Goal: Transaction & Acquisition: Purchase product/service

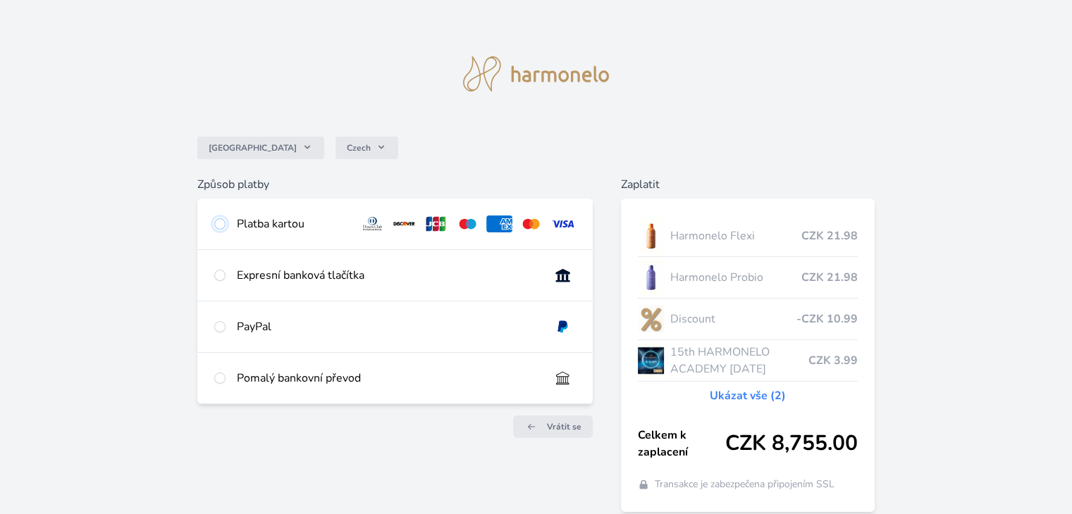
click at [224, 226] on input "radio" at bounding box center [219, 223] width 11 height 11
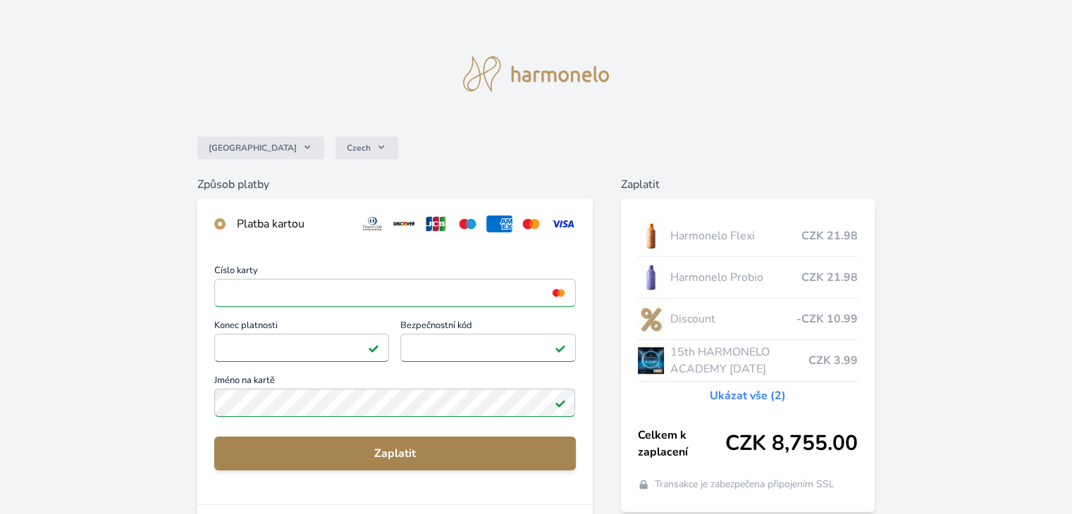
click at [421, 460] on span "Zaplatit" at bounding box center [395, 453] width 338 height 17
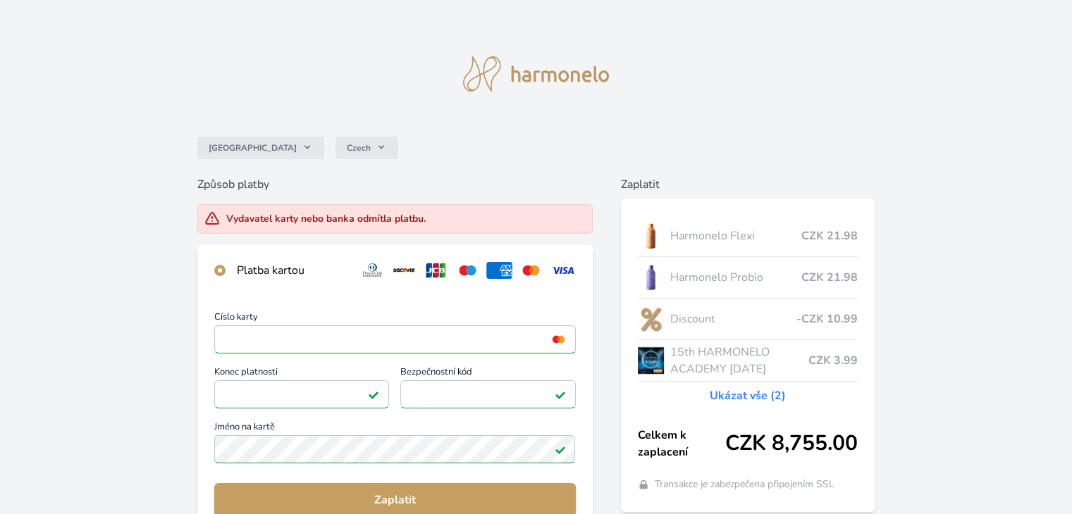
scroll to position [70, 0]
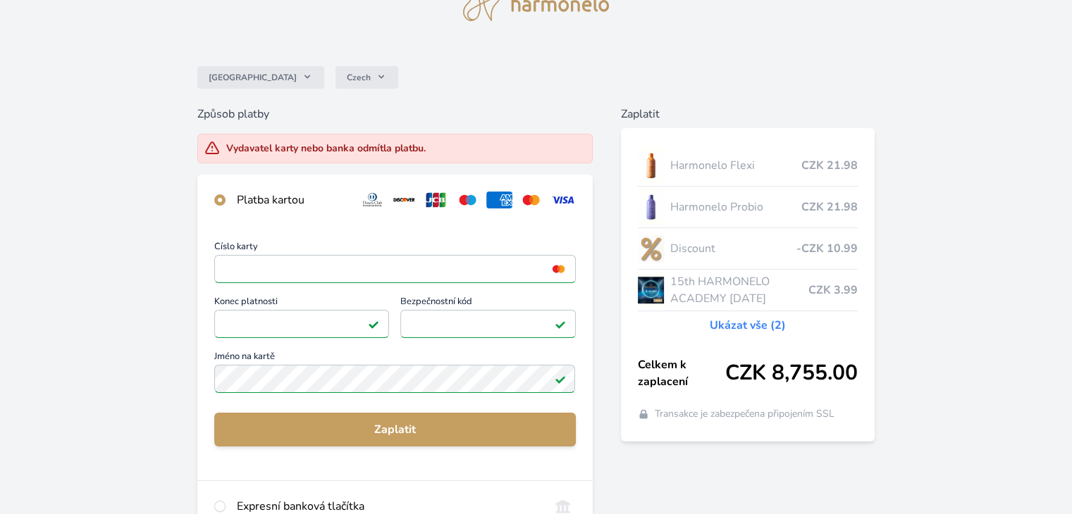
click at [344, 373] on div "Číslo karty <p>Your browser does not support iframes.</p> Konec platnosti <p>Yo…" at bounding box center [394, 319] width 361 height 154
drag, startPoint x: 334, startPoint y: 377, endPoint x: 315, endPoint y: 377, distance: 19.0
click at [333, 377] on div "Číslo karty <p>Your browser does not support iframes.</p> Konec platnosti <p>Yo…" at bounding box center [394, 319] width 361 height 154
drag, startPoint x: 307, startPoint y: 377, endPoint x: 195, endPoint y: 370, distance: 113.0
click at [195, 370] on div "Česko Czech Způsob platby Vydavatel karty nebo banka odmítla platbu. Platba kar…" at bounding box center [536, 319] width 1072 height 779
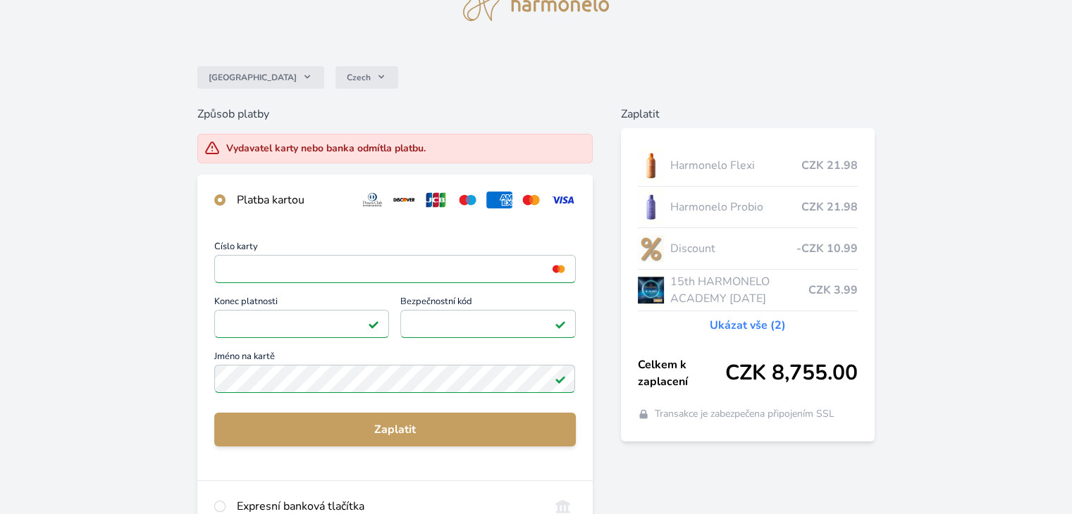
click at [204, 377] on div "Číslo karty <p>Your browser does not support iframes.</p> Konec platnosti <p>Yo…" at bounding box center [394, 353] width 395 height 255
click at [215, 376] on div "Číslo karty <p>Your browser does not support iframes.</p> Konec platnosti <p>Yo…" at bounding box center [394, 319] width 361 height 154
click at [217, 376] on div "Číslo karty <p>Your browser does not support iframes.</p> Konec platnosti <p>Yo…" at bounding box center [394, 319] width 361 height 154
click at [295, 142] on div "Vydavatel karty nebo banka odmítla platbu." at bounding box center [325, 149] width 199 height 14
click at [199, 156] on div "Vydavatel karty nebo banka odmítla platbu." at bounding box center [394, 149] width 395 height 30
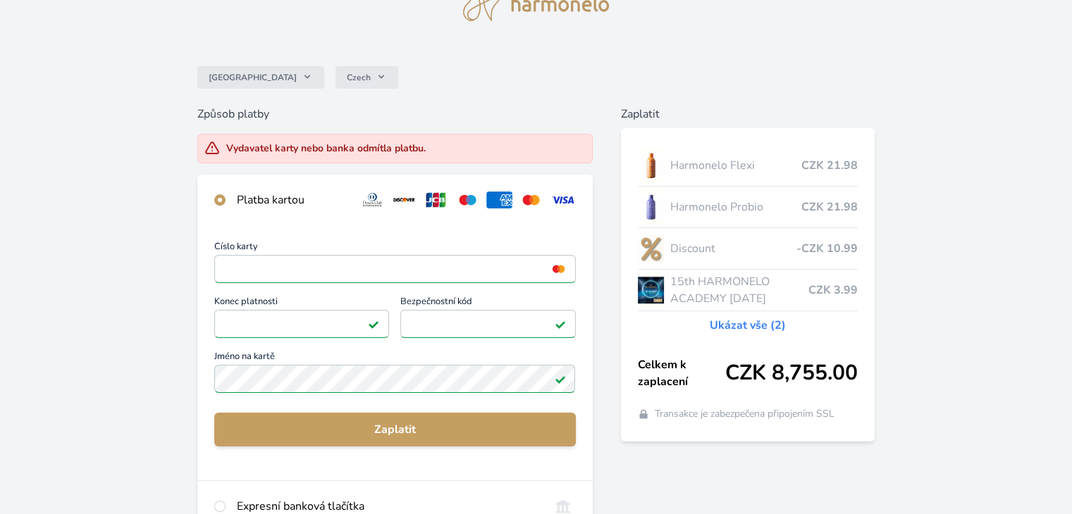
click at [198, 142] on div "Vydavatel karty nebo banka odmítla platbu." at bounding box center [394, 149] width 395 height 30
click at [365, 276] on div "Číslo karty <p>Your browser does not support iframes.</p> Konec platnosti <p>Yo…" at bounding box center [394, 319] width 361 height 154
click at [343, 259] on div "Číslo karty <p>Your browser does not support iframes.</p> Konec platnosti <p>Yo…" at bounding box center [394, 319] width 361 height 154
click at [440, 321] on div "Číslo karty <p>Your browser does not support iframes.</p> Konec platnosti <p>Yo…" at bounding box center [394, 319] width 361 height 154
click at [420, 378] on div "Číslo karty <p>Your browser does not support iframes.</p> Konec platnosti <p>Yo…" at bounding box center [394, 319] width 361 height 154
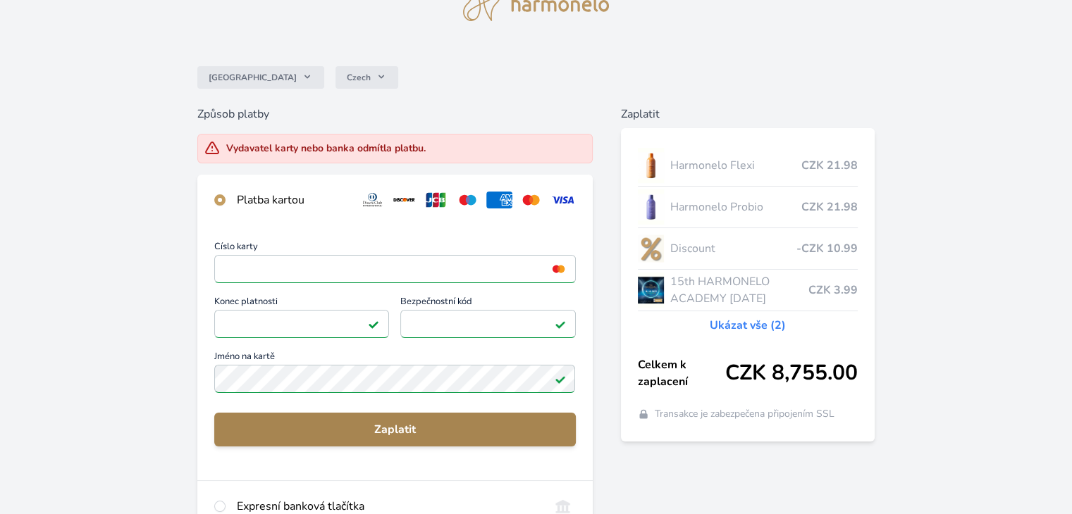
click at [355, 427] on span "Zaplatit" at bounding box center [395, 429] width 338 height 17
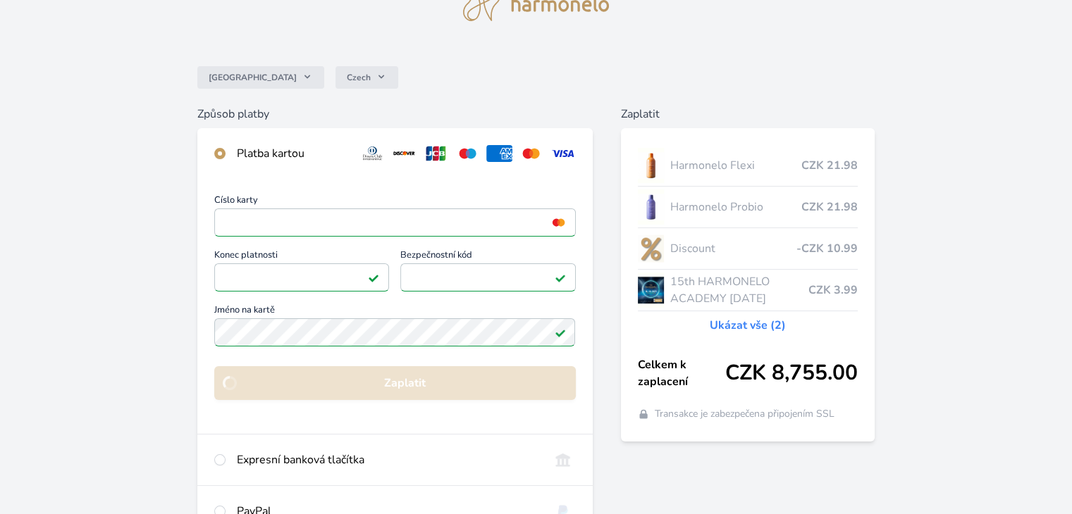
click at [310, 336] on div "Číslo karty <p>Your browser does not support iframes.</p> Konec platnosti <p>Yo…" at bounding box center [394, 273] width 361 height 154
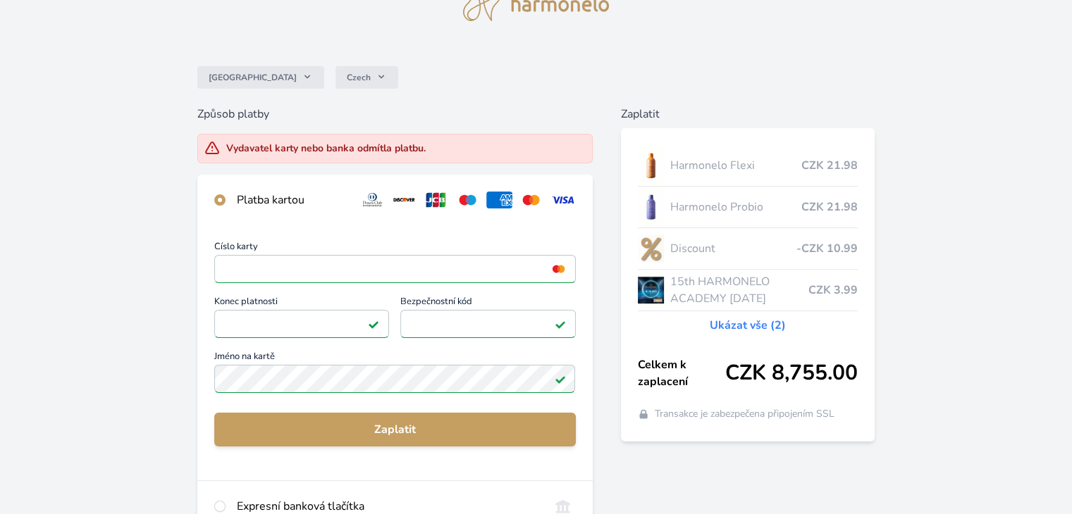
click at [305, 382] on div "Číslo karty <p>Your browser does not support iframes.</p> Konec platnosti <p>Yo…" at bounding box center [394, 319] width 361 height 154
click at [271, 369] on div "Číslo karty <p>Your browser does not support iframes.</p> Konec platnosti <p>Yo…" at bounding box center [394, 319] width 361 height 154
click at [230, 365] on div "Číslo karty <p>Your browser does not support iframes.</p> Konec platnosti <p>Yo…" at bounding box center [394, 319] width 361 height 154
click at [301, 137] on div "Vydavatel karty nebo banka odmítla platbu." at bounding box center [394, 149] width 395 height 30
click at [488, 164] on div "Způsob platby Vydavatel karty nebo banka odmítla platbu. Platba kartou Číslo ka…" at bounding box center [394, 393] width 395 height 575
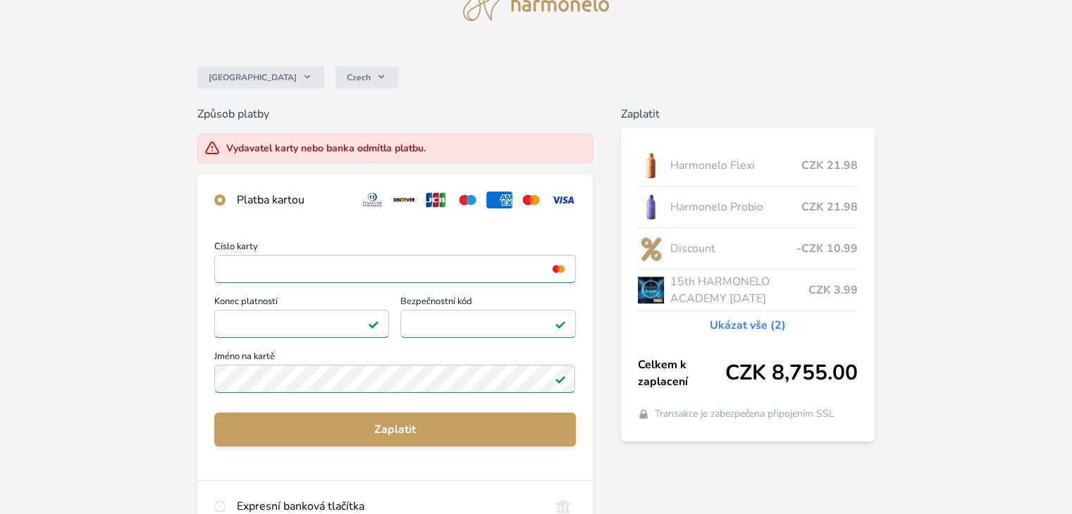
click at [374, 347] on div "Číslo karty <p>Your browser does not support iframes.</p> Konec platnosti <p>Yo…" at bounding box center [394, 319] width 361 height 154
click at [445, 316] on div "Číslo karty <p>Your browser does not support iframes.</p> Konec platnosti <p>Yo…" at bounding box center [394, 319] width 361 height 154
click at [50, 347] on div "Česko Czech Způsob platby Vydavatel karty nebo banka odmítla platbu. Platba kar…" at bounding box center [536, 319] width 1072 height 779
click at [756, 370] on span "CZK 8,755.00" at bounding box center [791, 373] width 132 height 25
click at [526, 207] on img at bounding box center [531, 200] width 26 height 17
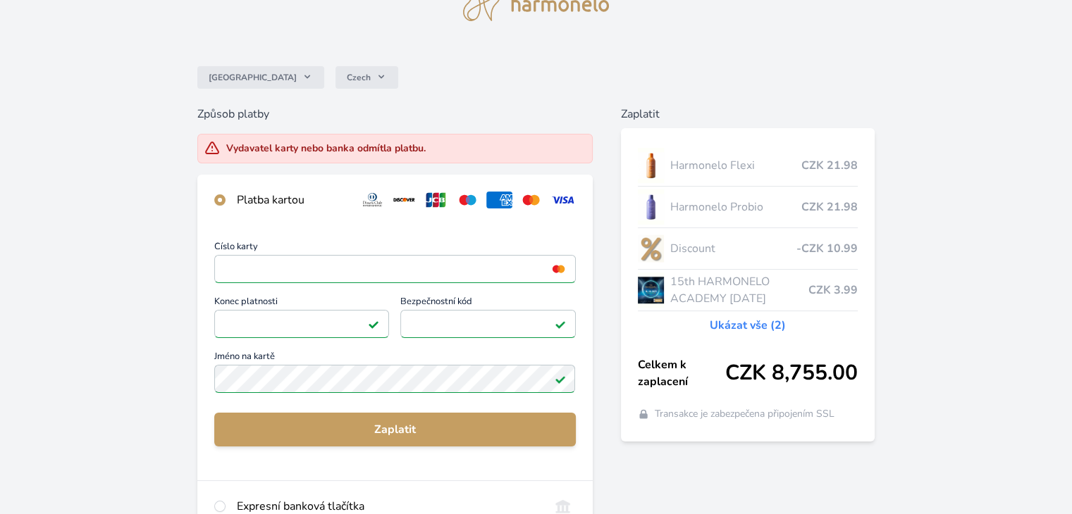
click at [397, 204] on img at bounding box center [404, 200] width 26 height 17
click at [290, 366] on div "Číslo karty <p>Your browser does not support iframes.</p> Konec platnosti <p>Yo…" at bounding box center [394, 319] width 361 height 154
drag, startPoint x: 230, startPoint y: 376, endPoint x: 223, endPoint y: 370, distance: 9.0
click at [230, 375] on div "Číslo karty <p>Your browser does not support iframes.</p> Konec platnosti <p>Yo…" at bounding box center [394, 319] width 361 height 154
click at [223, 370] on div "Číslo karty <p>Your browser does not support iframes.</p> Konec platnosti <p>Yo…" at bounding box center [394, 319] width 361 height 154
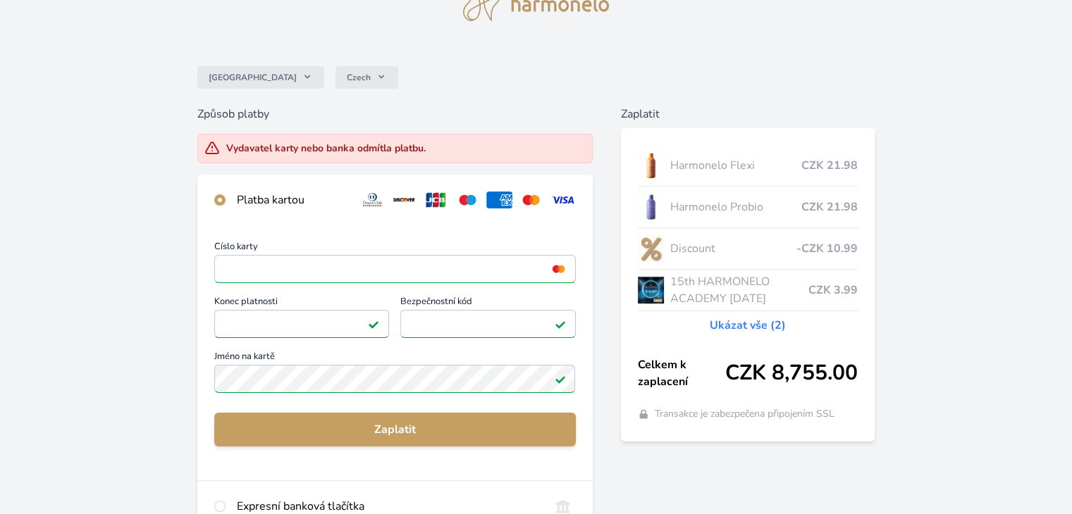
click at [276, 374] on div "Číslo karty <p>Your browser does not support iframes.</p> Konec platnosti <p>Yo…" at bounding box center [394, 319] width 361 height 154
click at [301, 378] on div "Číslo karty <p>Your browser does not support iframes.</p> Konec platnosti <p>Yo…" at bounding box center [394, 319] width 361 height 154
click at [194, 367] on div "Česko Czech Způsob platby Vydavatel karty nebo banka odmítla platbu. Platba kar…" at bounding box center [536, 319] width 1072 height 779
click at [244, 387] on div "Číslo karty <p>Your browser does not support iframes.</p> Konec platnosti <p>Yo…" at bounding box center [394, 319] width 361 height 154
click at [227, 381] on div "Číslo karty <p>Your browser does not support iframes.</p> Konec platnosti <p>Yo…" at bounding box center [394, 319] width 361 height 154
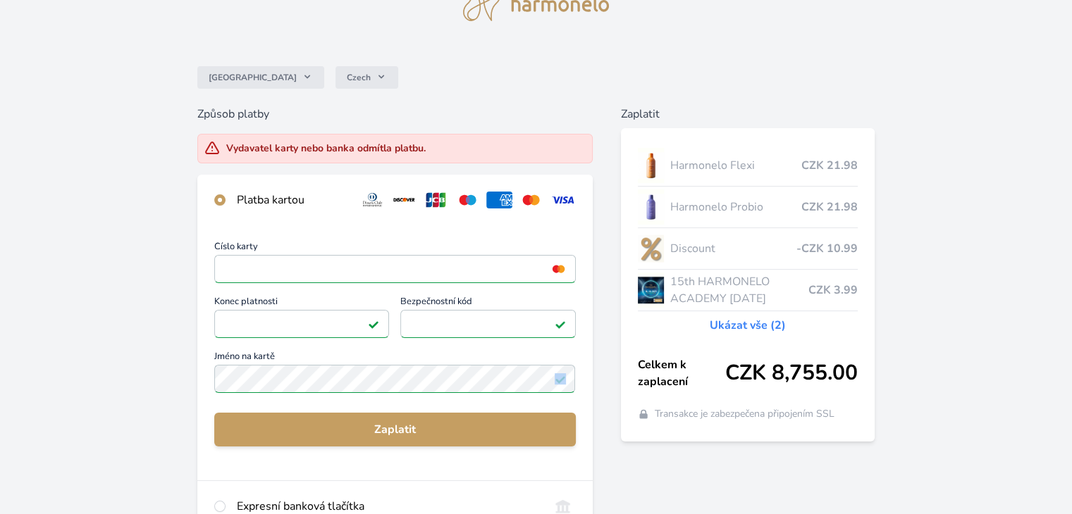
drag, startPoint x: 213, startPoint y: 376, endPoint x: 442, endPoint y: 383, distance: 229.1
click at [442, 383] on div "Číslo karty <p>Your browser does not support iframes.</p> Konec platnosti <p>Yo…" at bounding box center [394, 353] width 395 height 255
click at [149, 393] on div "Česko Czech Způsob platby Vydavatel karty nebo banka odmítla platbu. Platba kar…" at bounding box center [536, 319] width 1072 height 779
click at [347, 376] on div "Číslo karty <p>Your browser does not support iframes.</p> Konec platnosti <p>Yo…" at bounding box center [394, 319] width 361 height 154
click at [333, 264] on div "Číslo karty <p>Your browser does not support iframes.</p> Konec platnosti <p>Yo…" at bounding box center [394, 319] width 361 height 154
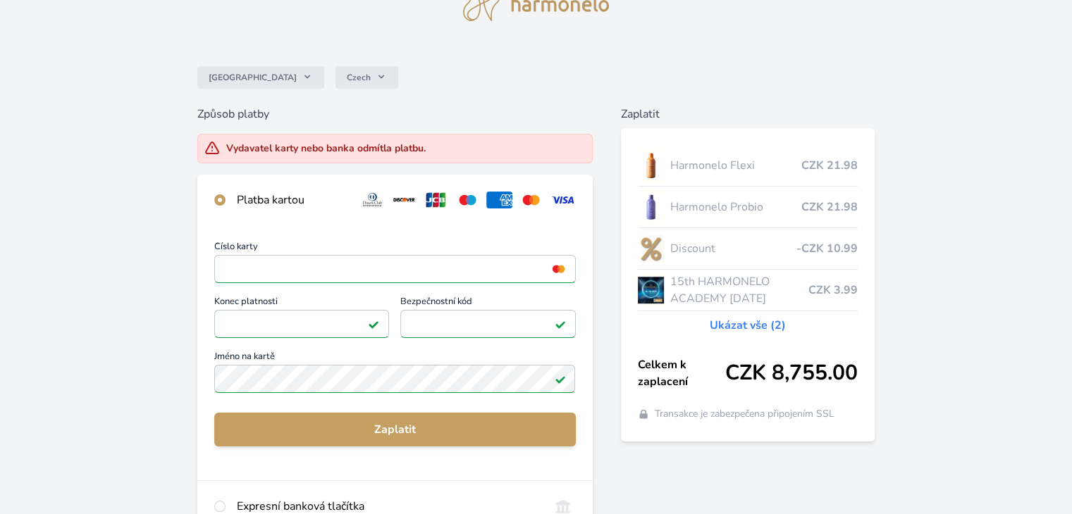
click at [312, 271] on div "Číslo karty <p>Your browser does not support iframes.</p> Konec platnosti <p>Yo…" at bounding box center [394, 319] width 361 height 154
drag, startPoint x: 312, startPoint y: 271, endPoint x: 242, endPoint y: 263, distance: 69.5
click at [304, 269] on div "Číslo karty <p>Your browser does not support iframes.</p> Konec platnosti <p>Yo…" at bounding box center [394, 319] width 361 height 154
click at [242, 264] on div "Číslo karty <p>Your browser does not support iframes.</p> Konec platnosti <p>Yo…" at bounding box center [394, 319] width 361 height 154
click at [262, 311] on div "Číslo karty <p>Your browser does not support iframes.</p> Konec platnosti <p>Yo…" at bounding box center [394, 319] width 361 height 154
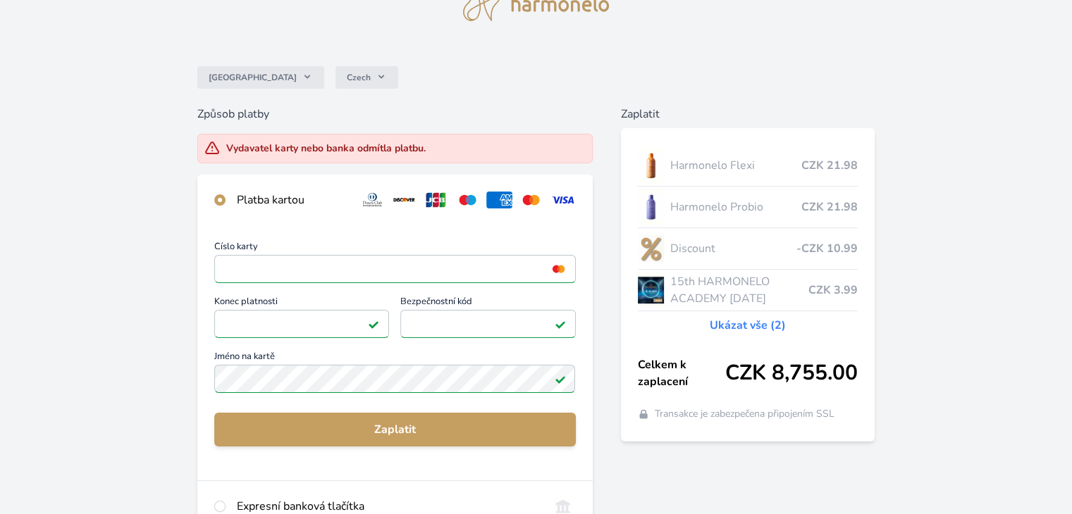
click at [304, 343] on div "Číslo karty <p>Your browser does not support iframes.</p> Konec platnosti <p>Yo…" at bounding box center [394, 319] width 361 height 154
drag, startPoint x: 302, startPoint y: 360, endPoint x: 321, endPoint y: 370, distance: 21.4
click at [302, 361] on div "Číslo karty <p>Your browser does not support iframes.</p> Konec platnosti <p>Yo…" at bounding box center [394, 319] width 361 height 154
drag, startPoint x: 347, startPoint y: 380, endPoint x: 355, endPoint y: 371, distance: 11.5
click at [352, 374] on div "Číslo karty <p>Your browser does not support iframes.</p> Konec platnosti <p>Yo…" at bounding box center [394, 319] width 361 height 154
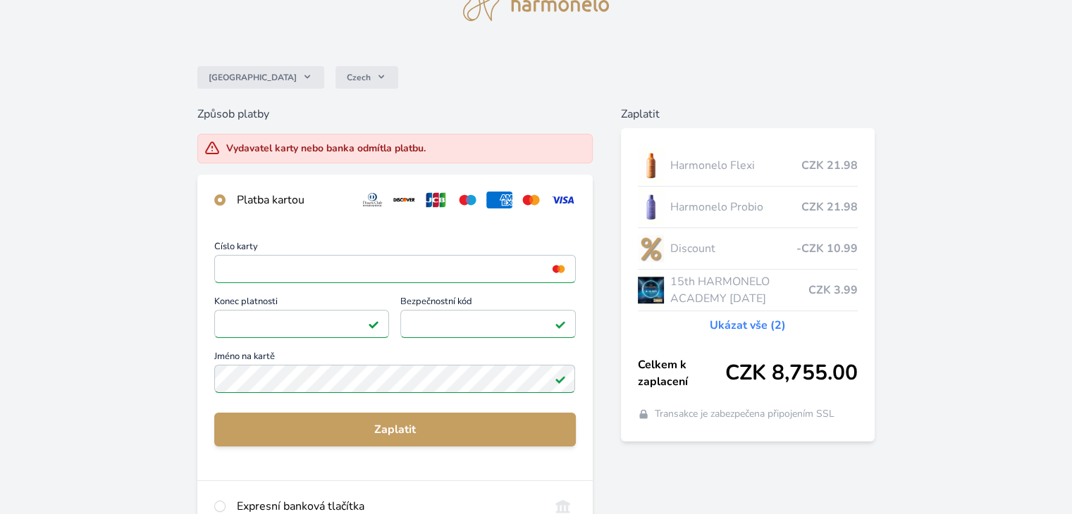
scroll to position [0, 0]
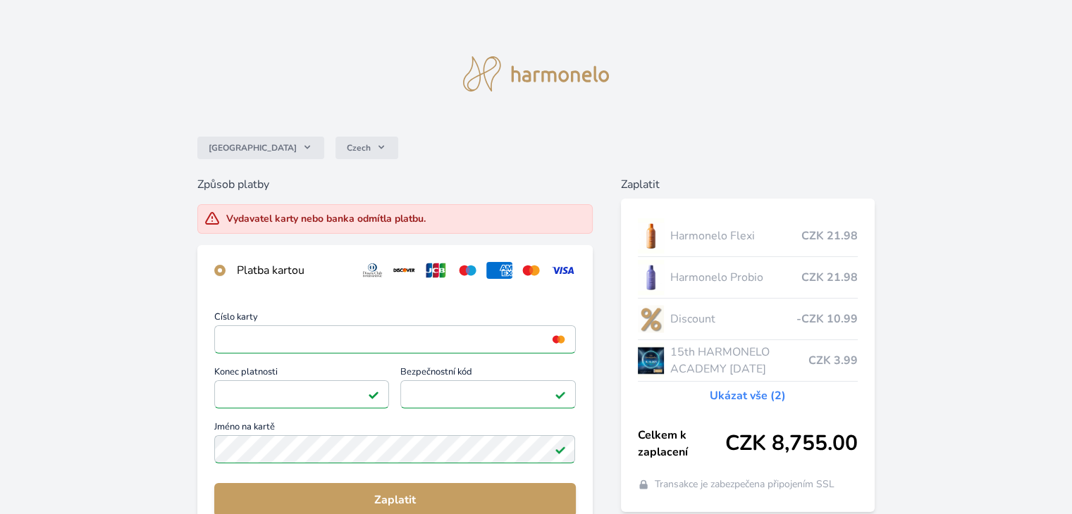
drag, startPoint x: 211, startPoint y: 193, endPoint x: 232, endPoint y: 182, distance: 24.0
click at [211, 193] on div "Způsob platby Vydavatel karty nebo banka odmítla platbu. Platba kartou Číslo ka…" at bounding box center [394, 463] width 395 height 575
drag, startPoint x: 232, startPoint y: 182, endPoint x: 269, endPoint y: 259, distance: 85.8
click at [233, 182] on h6 "Způsob platby" at bounding box center [394, 184] width 395 height 17
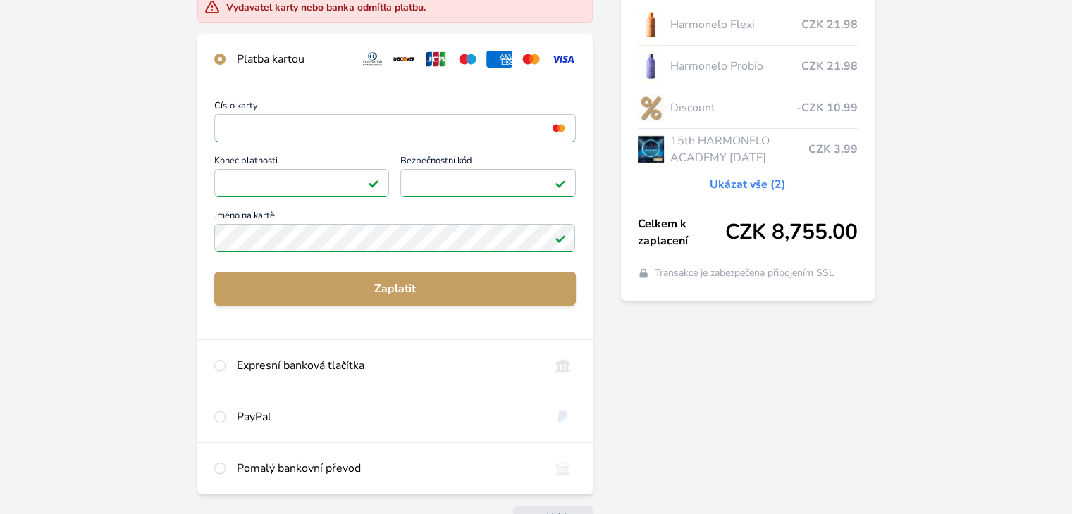
scroll to position [298, 0]
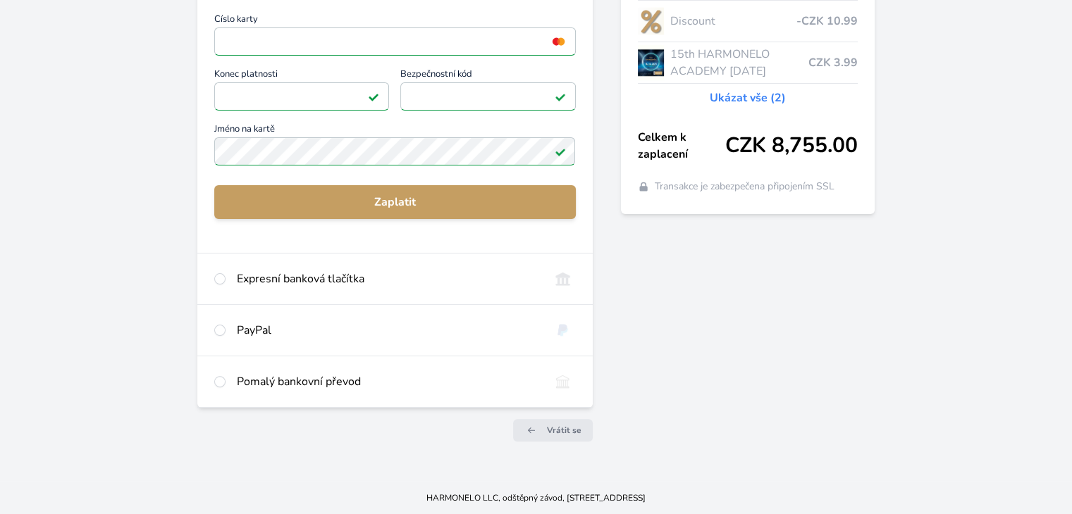
click at [265, 291] on div "Expresní banková tlačítka" at bounding box center [394, 279] width 395 height 51
radio input "false"
radio input "true"
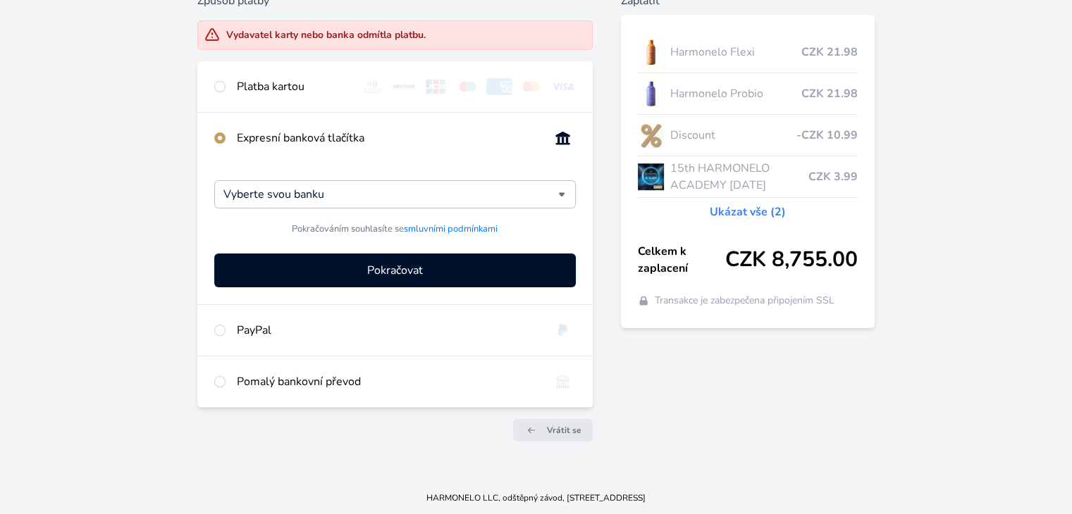
scroll to position [113, 0]
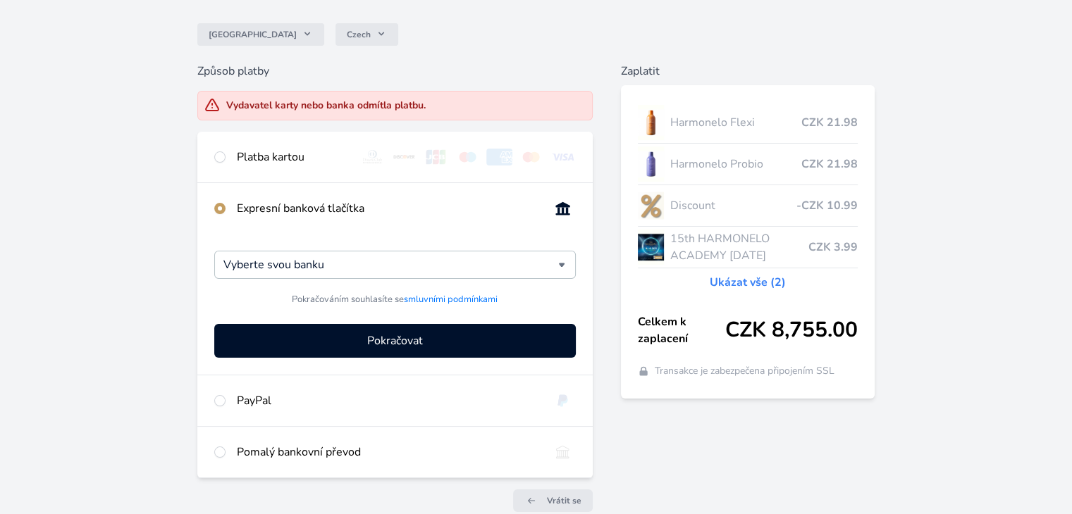
click at [290, 167] on div "Platba kartou" at bounding box center [394, 157] width 395 height 51
radio input "true"
radio input "false"
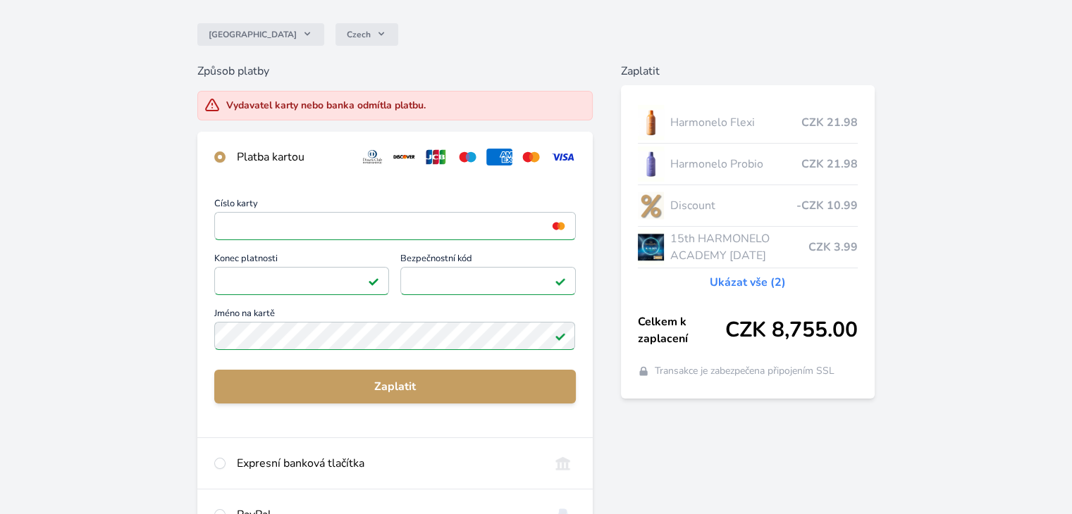
drag, startPoint x: 319, startPoint y: 195, endPoint x: 330, endPoint y: 256, distance: 61.5
click at [320, 198] on div "Číslo karty <p>Your browser does not support iframes.</p> Konec platnosti <p>Yo…" at bounding box center [394, 310] width 395 height 255
click at [330, 255] on div "Číslo karty <p>Your browser does not support iframes.</p> Konec platnosti <p>Yo…" at bounding box center [394, 276] width 361 height 154
click at [310, 214] on div "Číslo karty <p>Your browser does not support iframes.</p> Konec platnosti <p>Yo…" at bounding box center [394, 276] width 361 height 154
drag, startPoint x: 328, startPoint y: 267, endPoint x: 326, endPoint y: 295, distance: 27.6
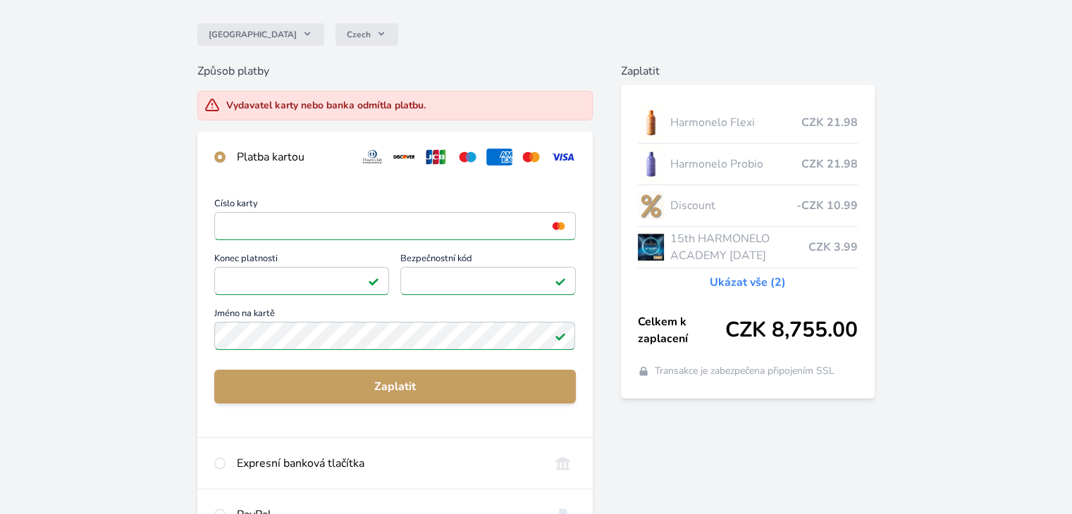
click at [330, 267] on div "Číslo karty <p>Your browser does not support iframes.</p> Konec platnosti <p>Yo…" at bounding box center [394, 276] width 361 height 154
click at [316, 312] on div "Číslo karty <p>Your browser does not support iframes.</p> Konec platnosti <p>Yo…" at bounding box center [394, 276] width 361 height 154
drag, startPoint x: 335, startPoint y: 106, endPoint x: 340, endPoint y: 114, distance: 9.8
click at [335, 106] on div "Vydavatel karty nebo banka odmítla platbu." at bounding box center [325, 106] width 199 height 14
click at [376, 260] on div "Číslo karty <p>Your browser does not support iframes.</p> Konec platnosti <p>Yo…" at bounding box center [394, 276] width 361 height 154
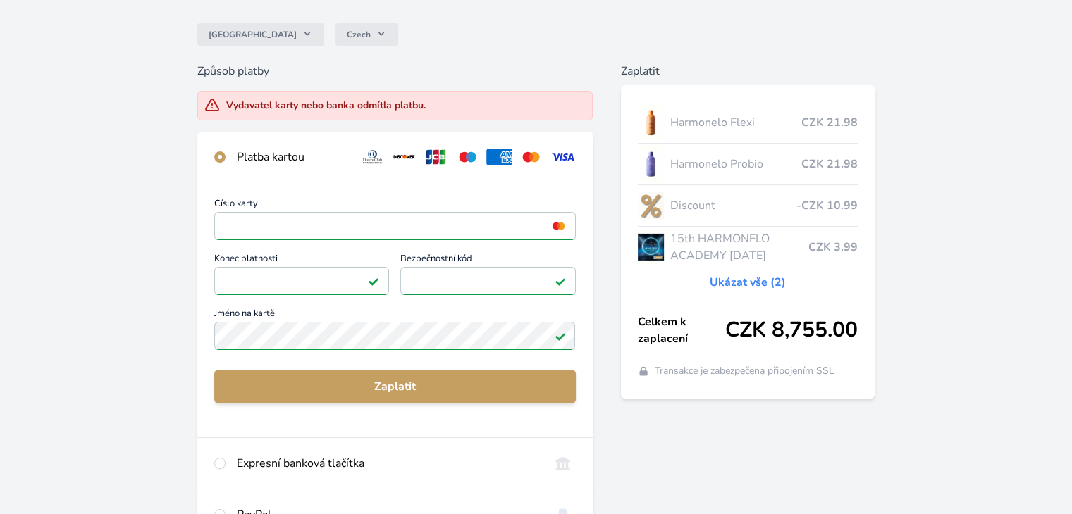
click at [374, 318] on div "Číslo karty <p>Your browser does not support iframes.</p> Konec platnosti <p>Yo…" at bounding box center [394, 276] width 361 height 154
click at [332, 347] on div "Číslo karty <p>Your browser does not support iframes.</p> Konec platnosti <p>Yo…" at bounding box center [394, 276] width 361 height 154
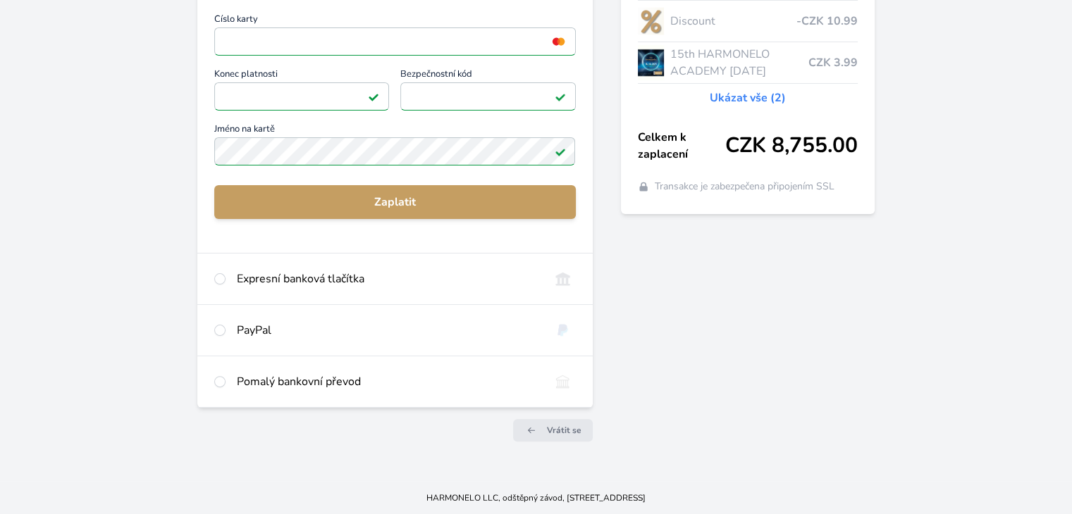
click at [242, 333] on div "PayPal" at bounding box center [387, 330] width 301 height 17
radio input "false"
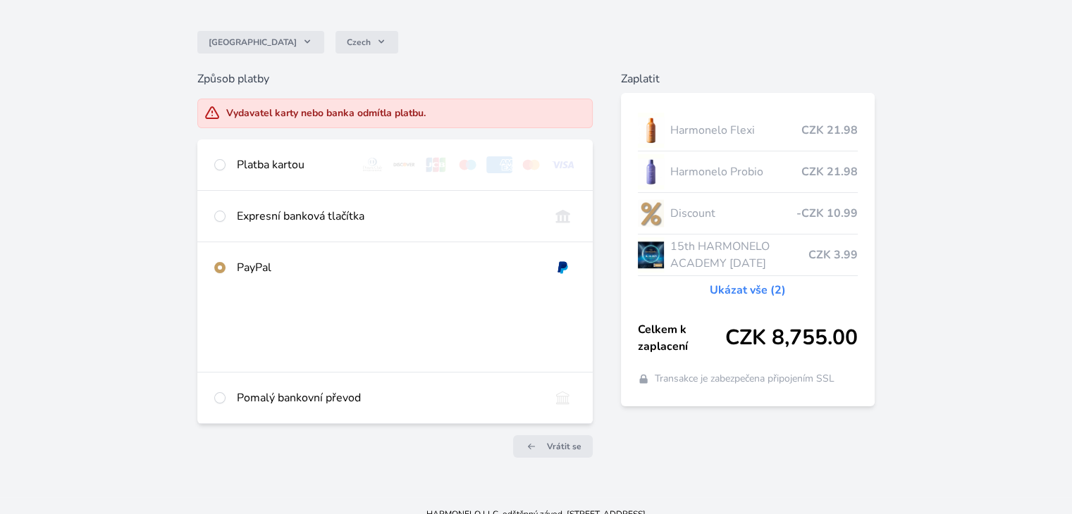
scroll to position [122, 0]
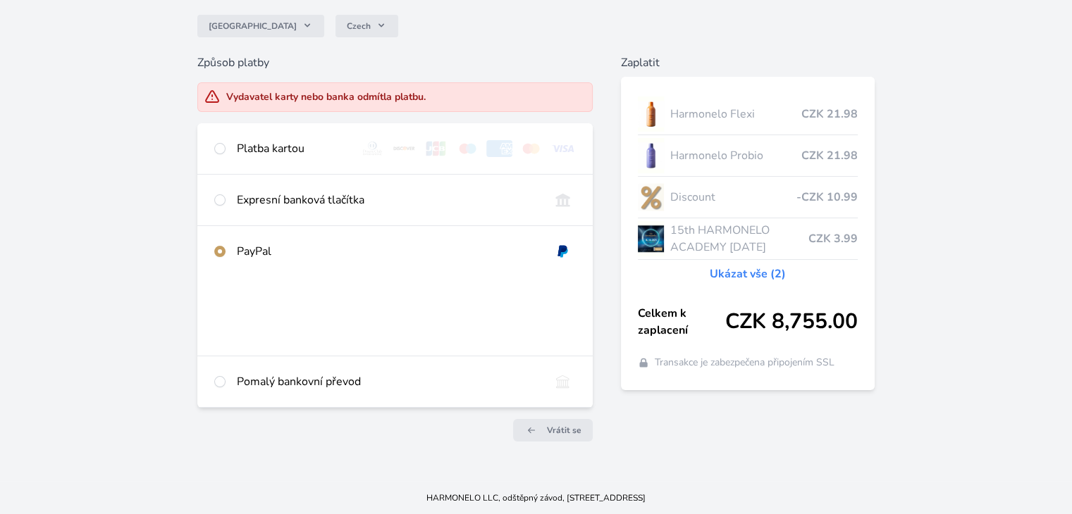
click at [308, 377] on div "Pomalý bankovní převod" at bounding box center [387, 382] width 301 height 17
radio input "false"
radio input "true"
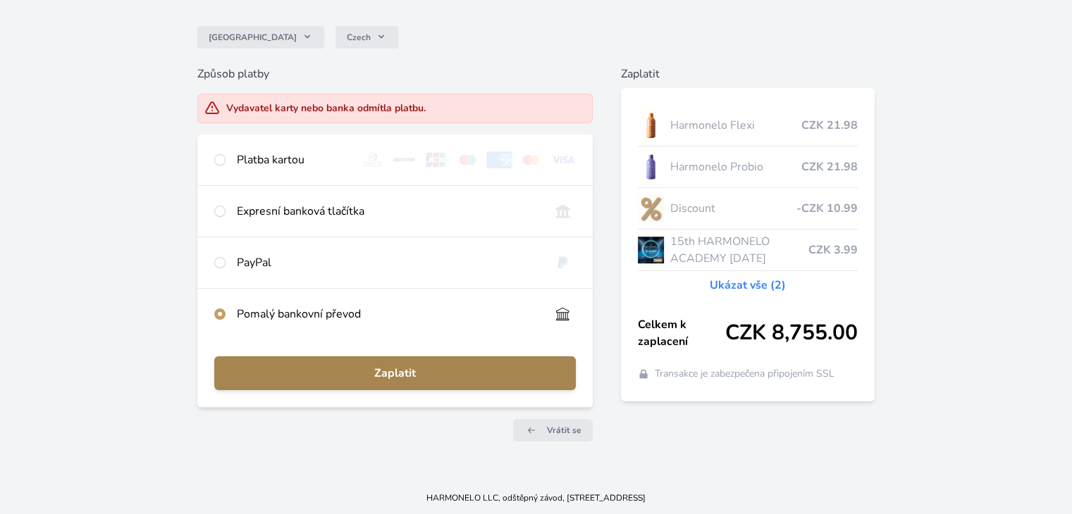
click at [308, 376] on span "Zaplatit" at bounding box center [395, 373] width 338 height 17
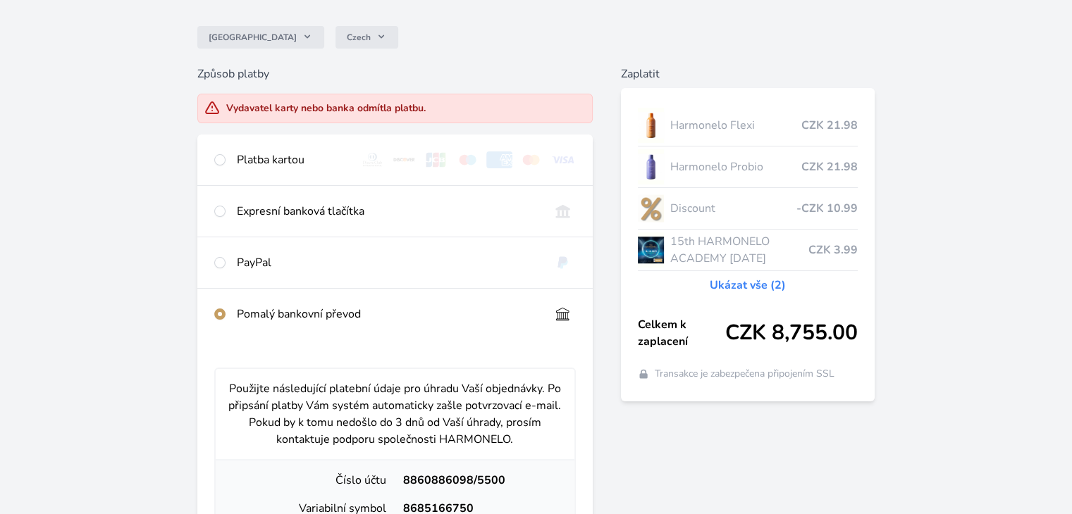
scroll to position [0, 0]
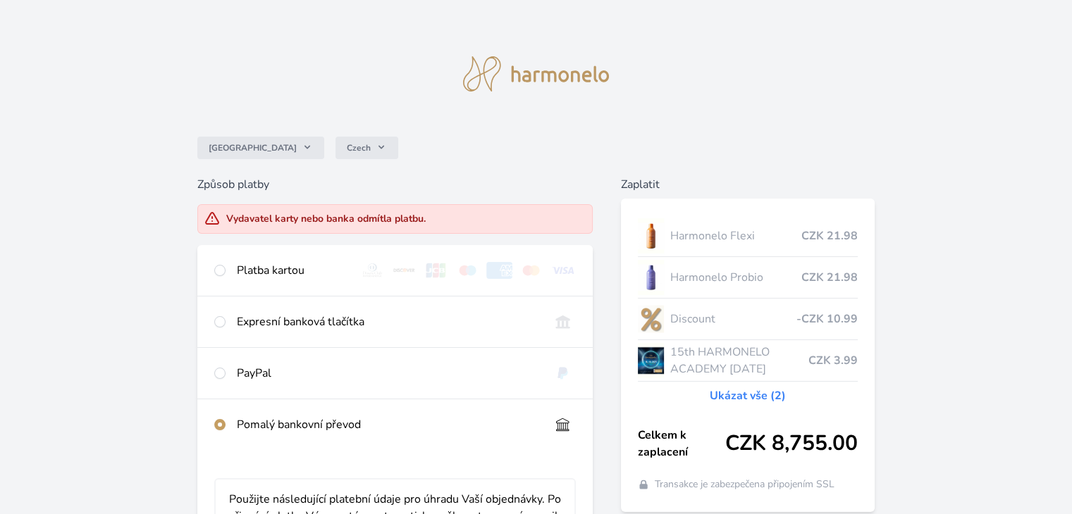
click at [247, 277] on div "Platba kartou" at bounding box center [292, 270] width 111 height 17
radio input "true"
radio input "false"
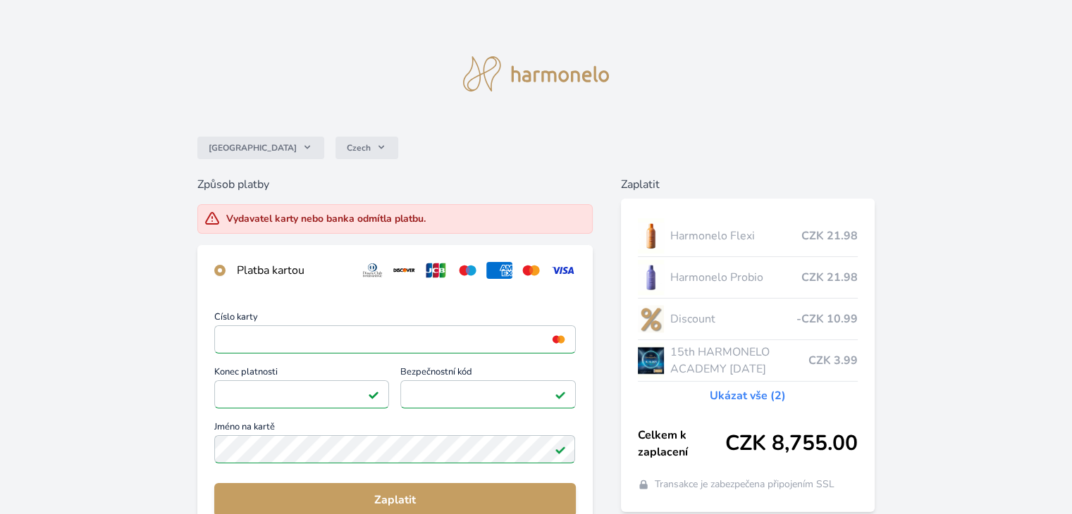
click at [251, 338] on div "Číslo karty <p>Your browser does not support iframes.</p> Konec platnosti <p>Yo…" at bounding box center [394, 390] width 361 height 154
click at [220, 357] on div "Číslo karty <p>Your browser does not support iframes.</p> Konec platnosti <p>Yo…" at bounding box center [394, 390] width 361 height 154
click at [245, 410] on div "Číslo karty <p>Your browser does not support iframes.</p> Konec platnosti <p>Yo…" at bounding box center [394, 390] width 361 height 154
click at [197, 421] on div "Česko Czech Způsob platby Vydavatel karty nebo banka odmítla platbu. Platba kar…" at bounding box center [536, 389] width 1072 height 779
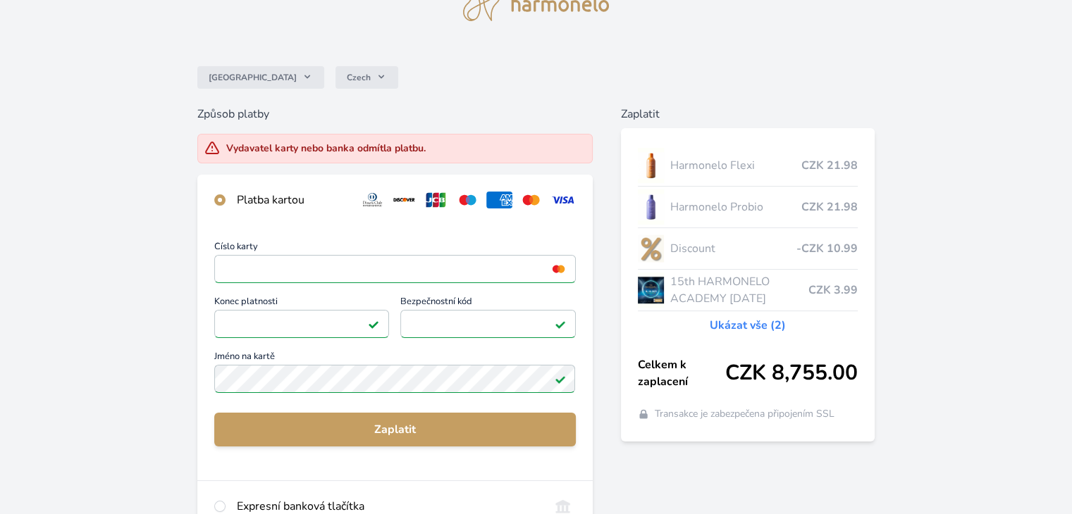
click at [375, 297] on div "Číslo karty <p>Your browser does not support iframes.</p> Konec platnosti <p>Yo…" at bounding box center [394, 319] width 361 height 154
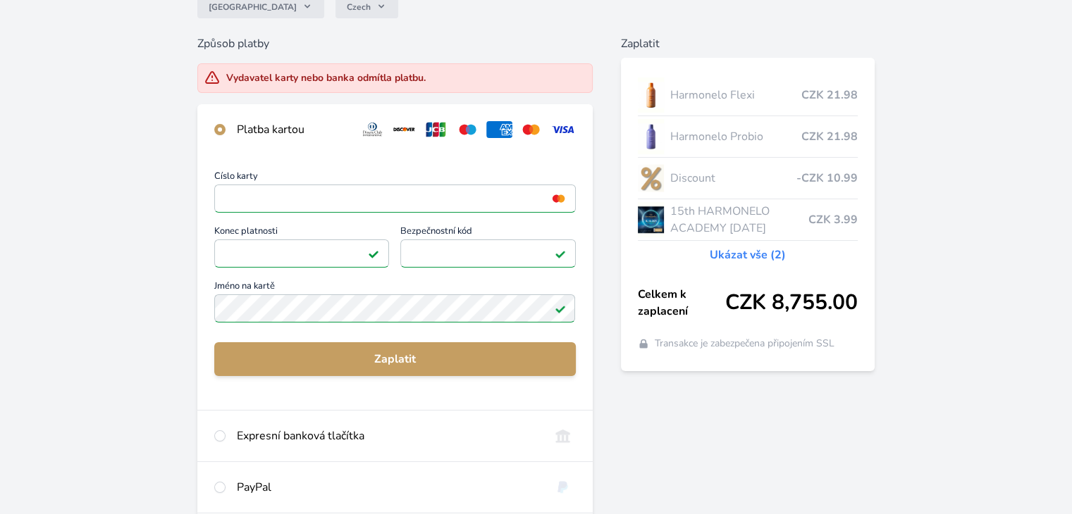
drag, startPoint x: 335, startPoint y: 290, endPoint x: 331, endPoint y: 308, distance: 18.8
click at [335, 290] on div "Číslo karty <p>Your browser does not support iframes.</p> Konec platnosti <p>Yo…" at bounding box center [394, 249] width 361 height 154
click at [331, 308] on div "Číslo karty <p>Your browser does not support iframes.</p> Konec platnosti <p>Yo…" at bounding box center [394, 249] width 361 height 154
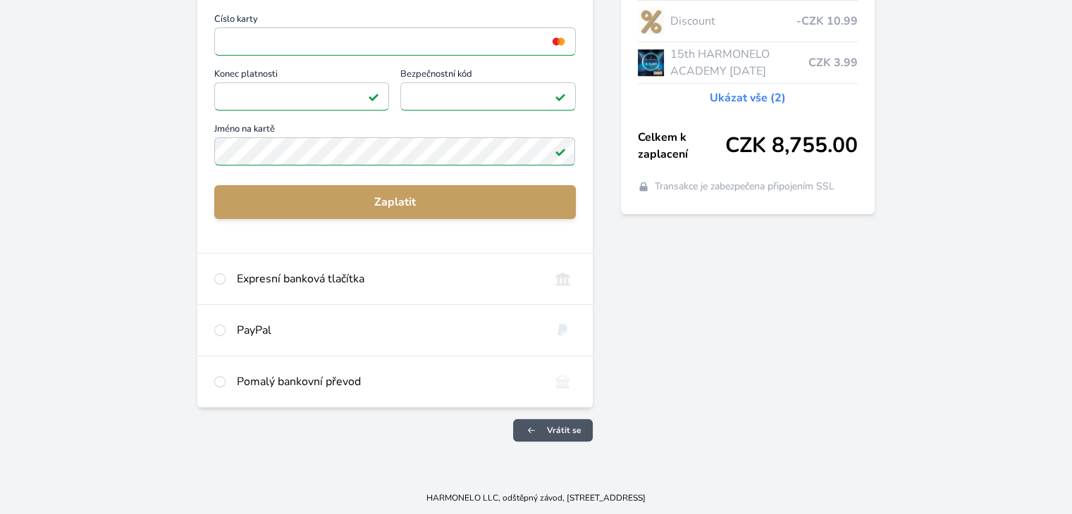
click at [555, 433] on span "Vrátit se" at bounding box center [564, 430] width 35 height 11
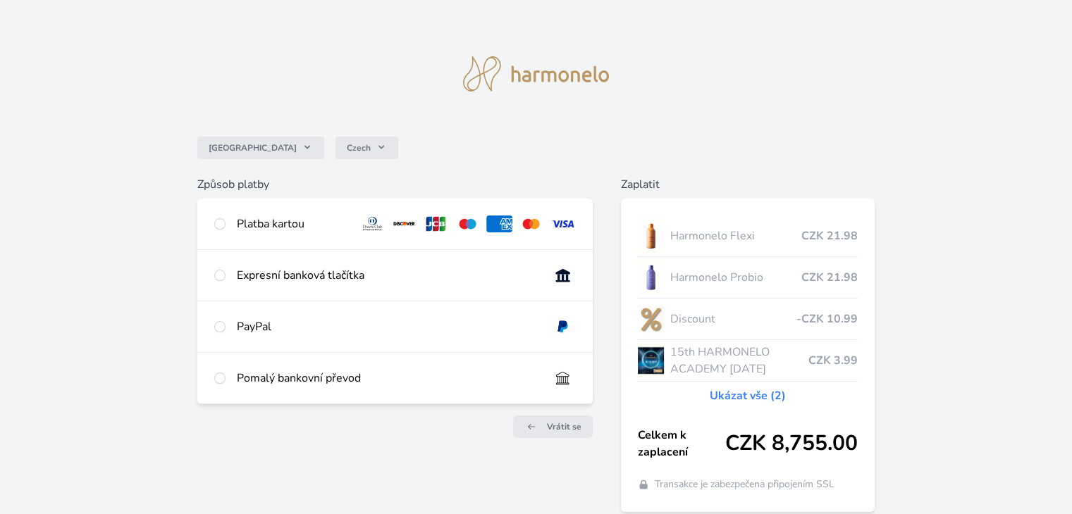
click at [245, 224] on div "Platba kartou" at bounding box center [292, 224] width 111 height 17
radio input "true"
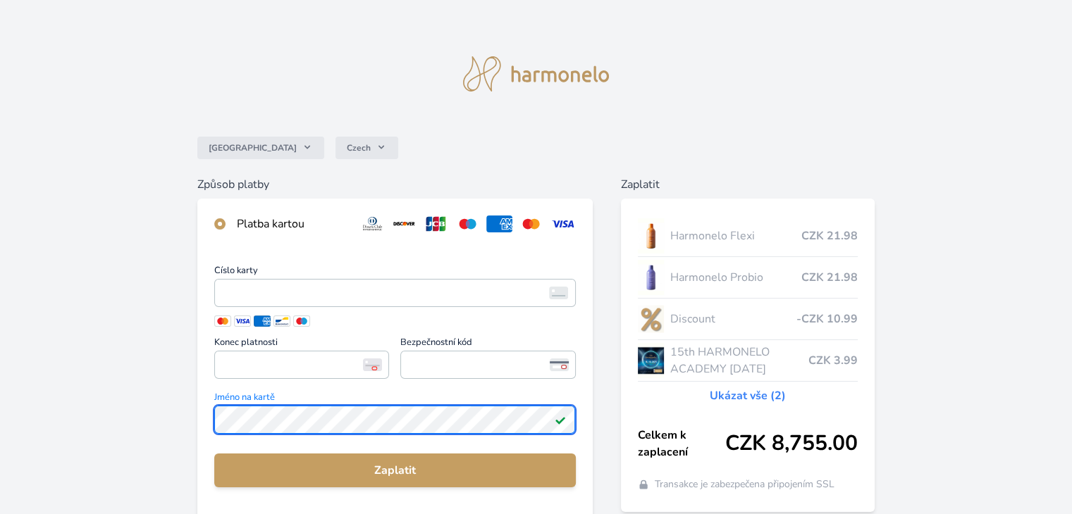
click at [187, 436] on div "Česko Czech Způsob platby Platba kartou Číslo karty <p>Your browser does not su…" at bounding box center [536, 375] width 1072 height 750
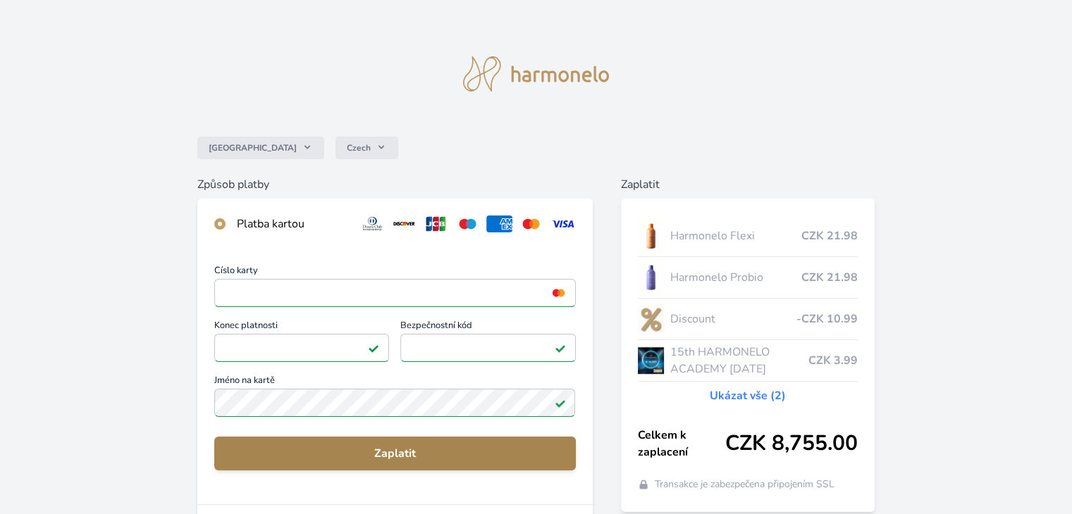
click at [352, 460] on span "Zaplatit" at bounding box center [395, 453] width 338 height 17
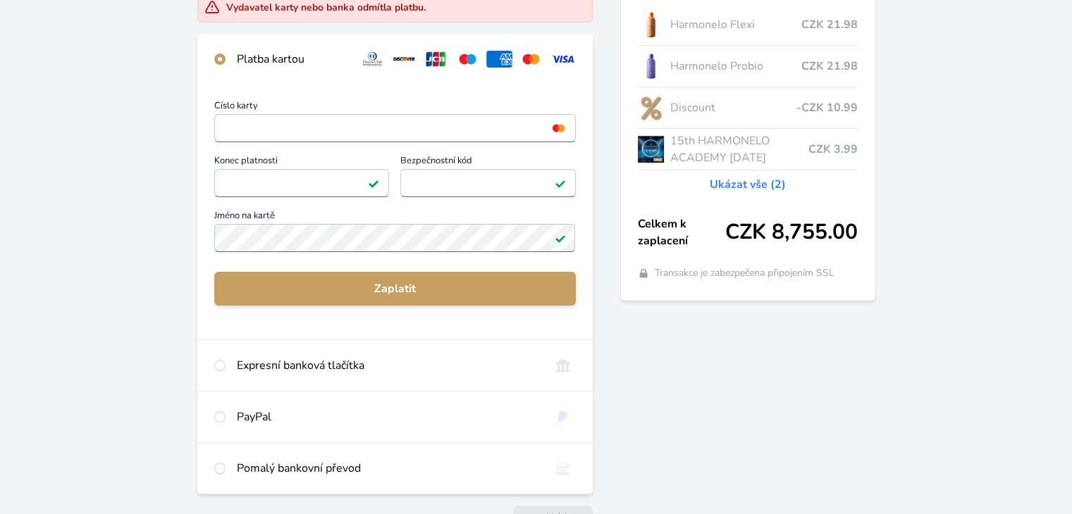
scroll to position [298, 0]
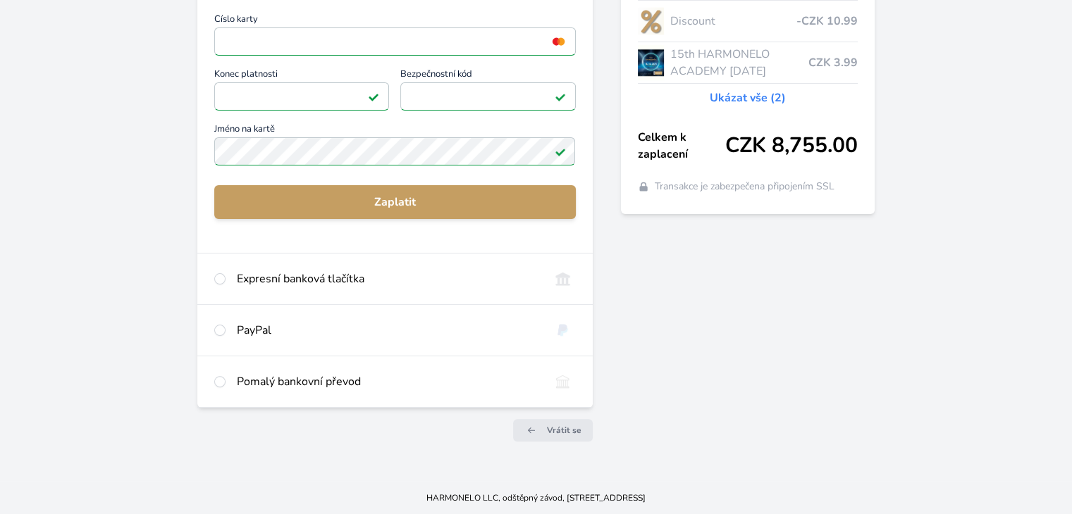
click at [249, 119] on div "Číslo karty <p>Your browser does not support iframes.</p> Konec platnosti <p>Yo…" at bounding box center [394, 92] width 361 height 154
click at [328, 91] on div "Číslo karty <p>Your browser does not support iframes.</p> Konec platnosti <p>Yo…" at bounding box center [394, 92] width 361 height 154
click at [369, 159] on div "Číslo karty <p>Your browser does not support iframes.</p> Konec platnosti <p>Yo…" at bounding box center [394, 92] width 361 height 154
click at [473, 220] on div "Číslo karty <p>Your browser does not support iframes.</p> Konec platnosti <p>Yo…" at bounding box center [394, 125] width 395 height 255
click at [410, 180] on div "Číslo karty <p>Your browser does not support iframes.</p> Konec platnosti <p>Yo…" at bounding box center [394, 125] width 395 height 255
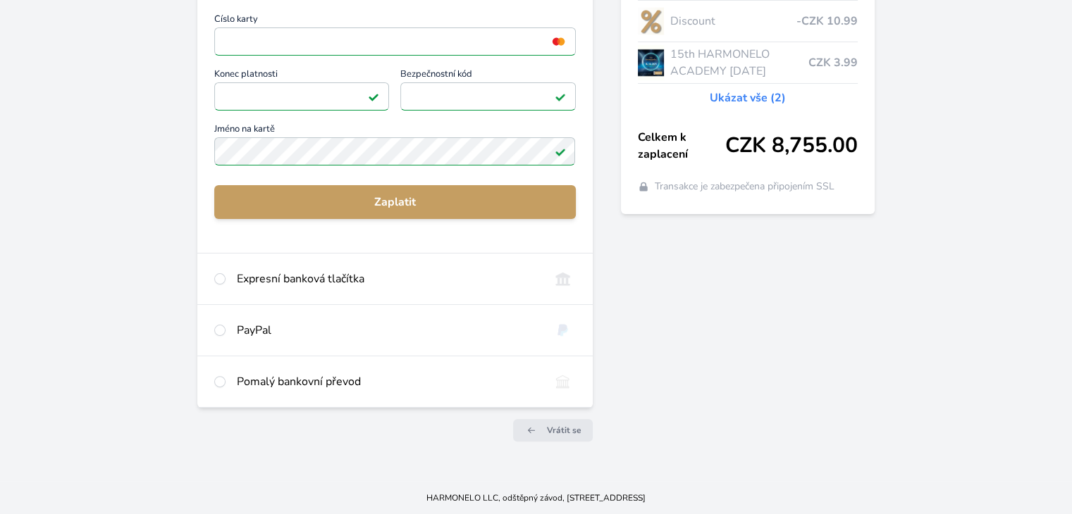
scroll to position [16, 0]
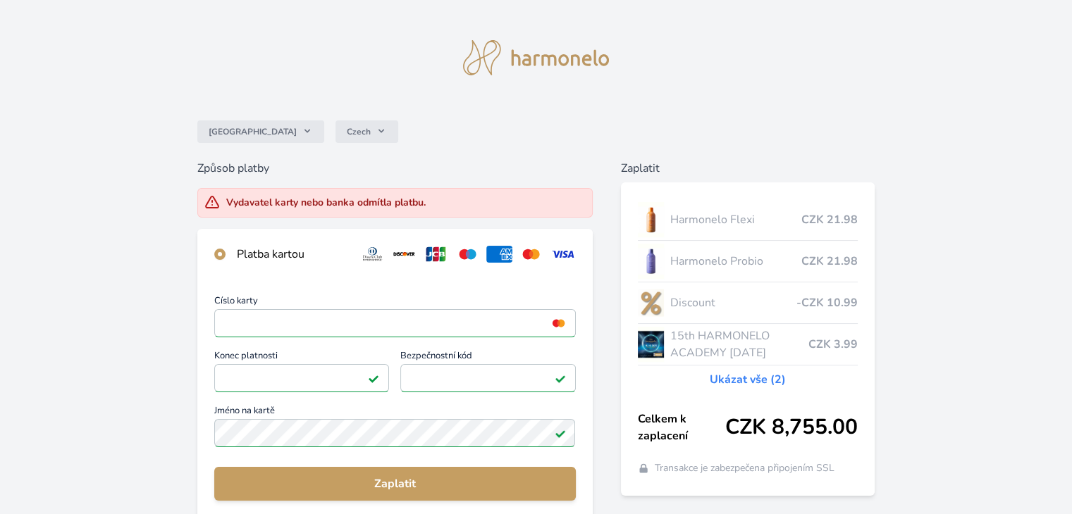
drag, startPoint x: 319, startPoint y: 331, endPoint x: 316, endPoint y: 323, distance: 8.5
click at [320, 331] on div "Číslo karty <p>Your browser does not support iframes.</p> Konec platnosti <p>Yo…" at bounding box center [394, 374] width 361 height 154
click at [309, 318] on div "Číslo karty <p>Your browser does not support iframes.</p> Konec platnosti <p>Yo…" at bounding box center [394, 374] width 361 height 154
click at [307, 319] on div "Číslo karty <p>Your browser does not support iframes.</p> Konec platnosti <p>Yo…" at bounding box center [394, 374] width 361 height 154
click at [340, 320] on div "Číslo karty <p>Your browser does not support iframes.</p> Konec platnosti <p>Yo…" at bounding box center [394, 374] width 361 height 154
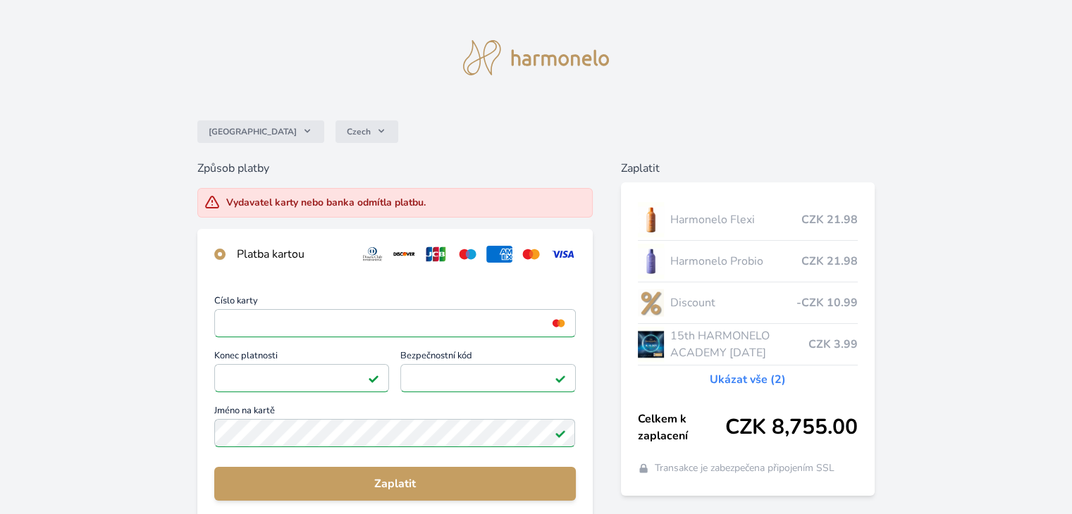
click at [340, 322] on div "Číslo karty <p>Your browser does not support iframes.</p> Konec platnosti <p>Yo…" at bounding box center [394, 374] width 361 height 154
click at [313, 323] on div "Číslo karty <p>Your browser does not support iframes.</p> Konec platnosti <p>Yo…" at bounding box center [394, 374] width 361 height 154
click at [310, 323] on div "Číslo karty <p>Your browser does not support iframes.</p> Konec platnosti <p>Yo…" at bounding box center [394, 374] width 361 height 154
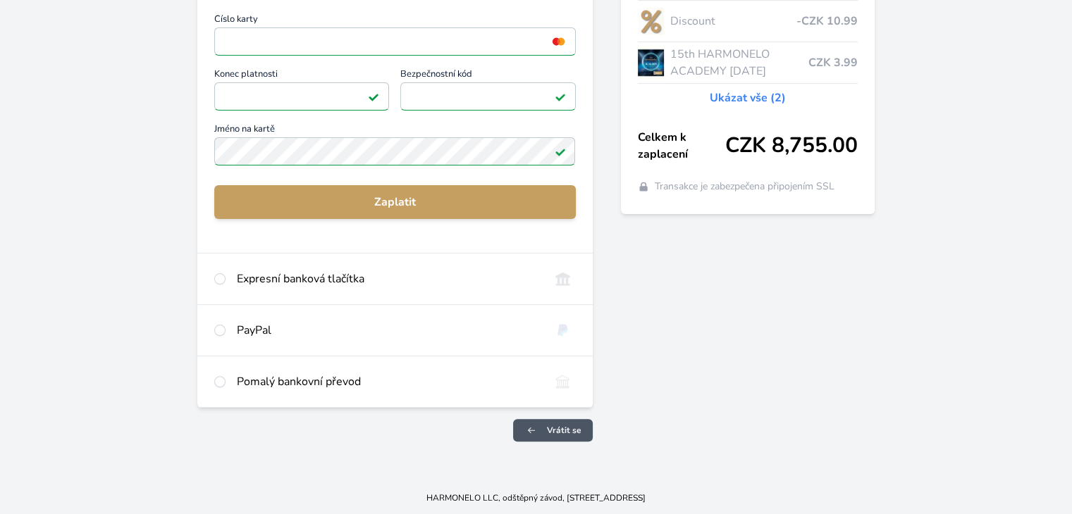
click at [545, 429] on link "Vrátit se" at bounding box center [553, 430] width 80 height 23
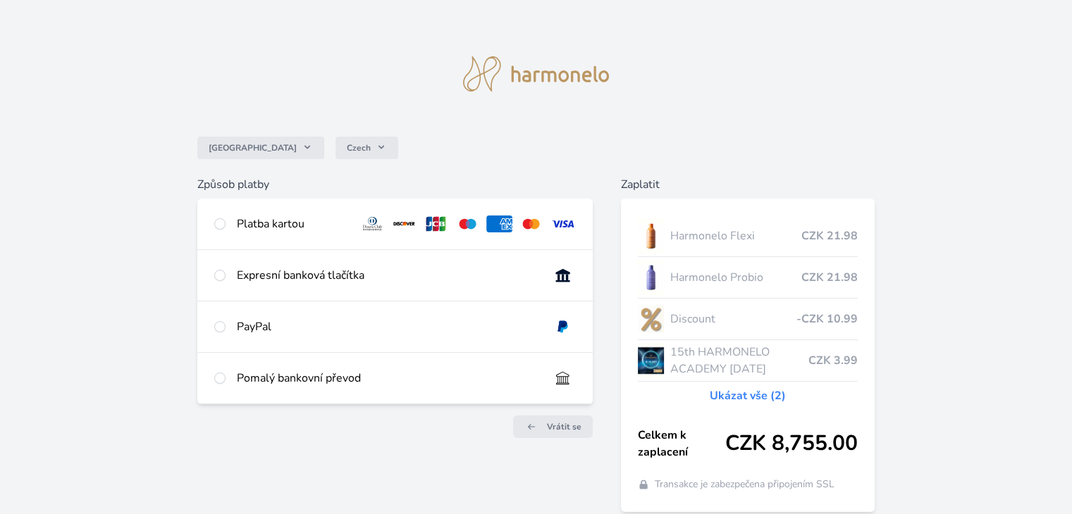
click at [251, 227] on div "Platba kartou" at bounding box center [292, 224] width 111 height 17
radio input "true"
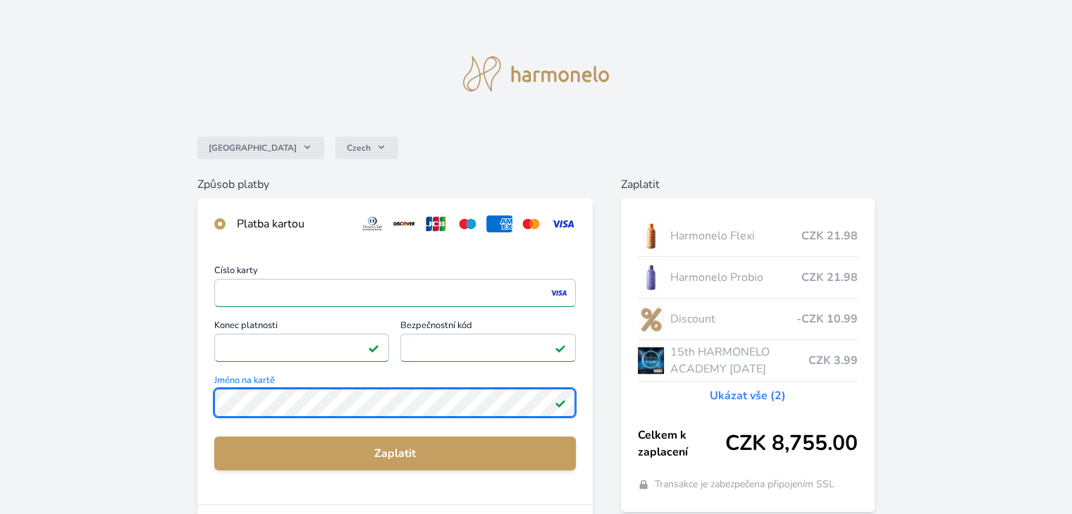
click at [200, 407] on div "Číslo karty <p>Your browser does not support iframes.</p> Konec platnosti <p>Yo…" at bounding box center [394, 376] width 395 height 255
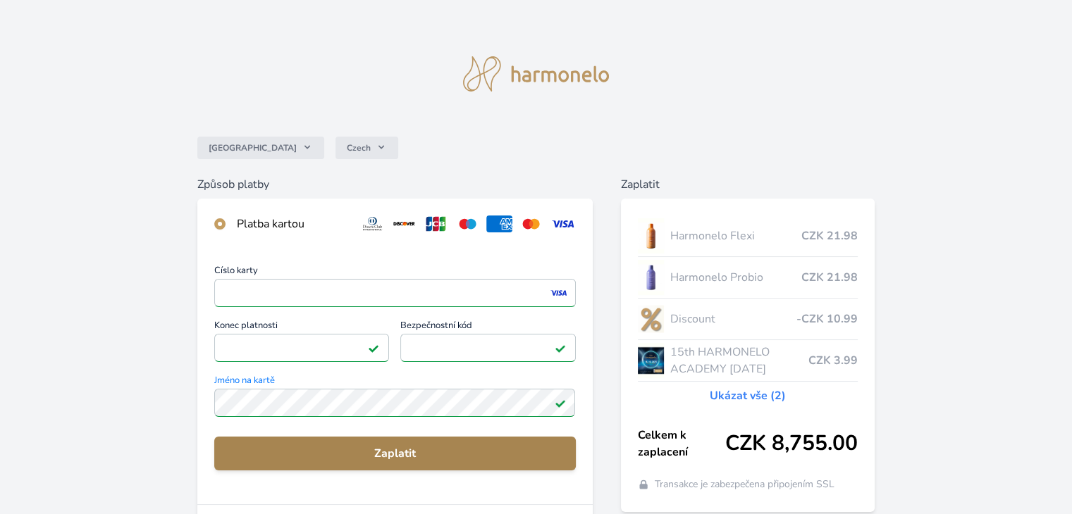
click at [409, 456] on span "Zaplatit" at bounding box center [395, 453] width 338 height 17
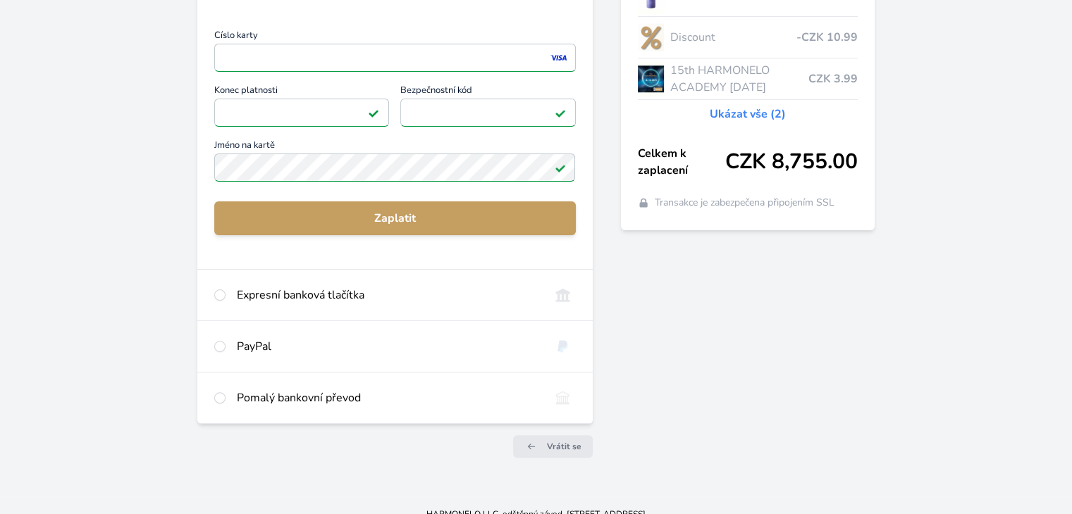
scroll to position [141, 0]
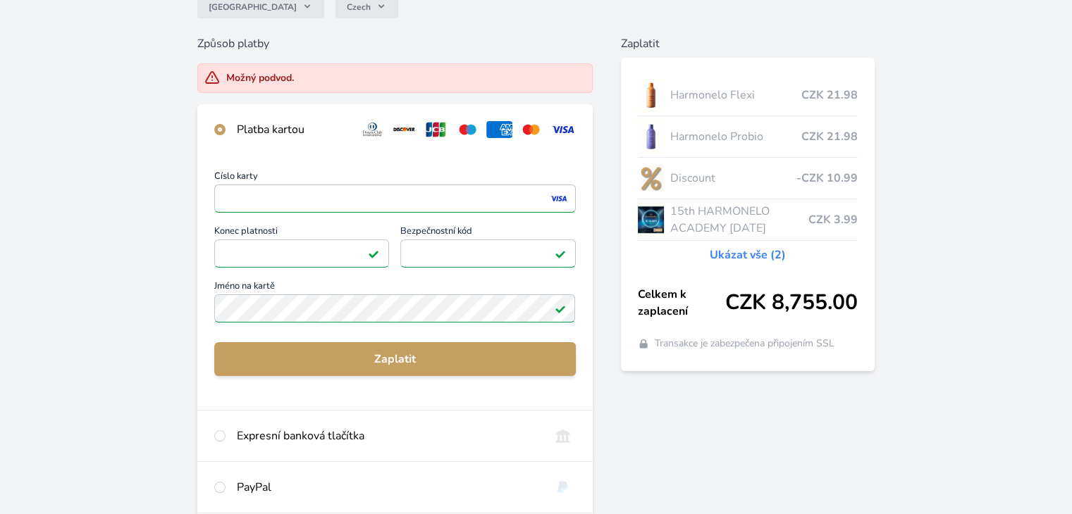
click at [335, 307] on div "Číslo karty <p>Your browser does not support iframes.</p> Konec platnosti <p>Yo…" at bounding box center [394, 249] width 361 height 154
click at [285, 304] on div "Číslo karty <p>Your browser does not support iframes.</p> Konec platnosti <p>Yo…" at bounding box center [394, 249] width 361 height 154
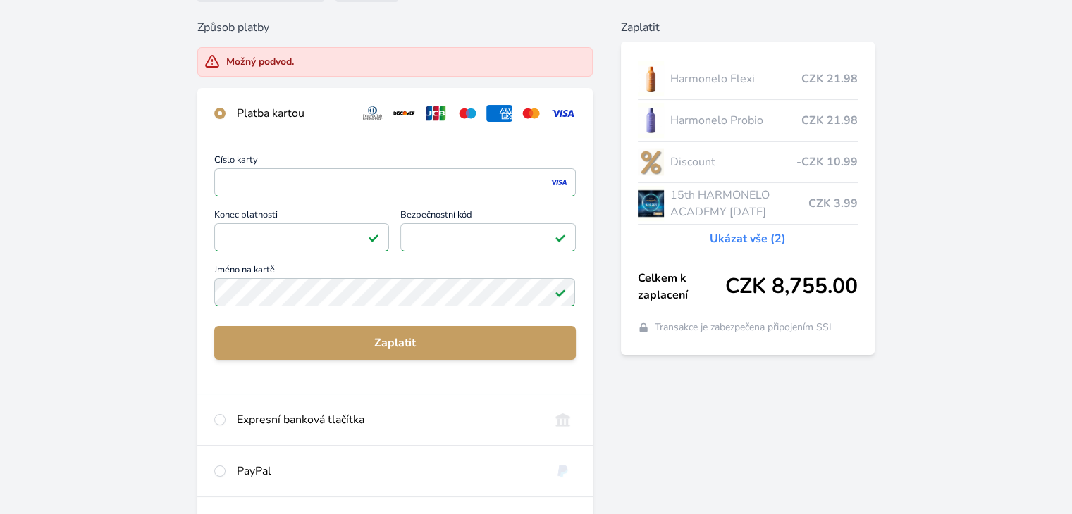
scroll to position [228, 0]
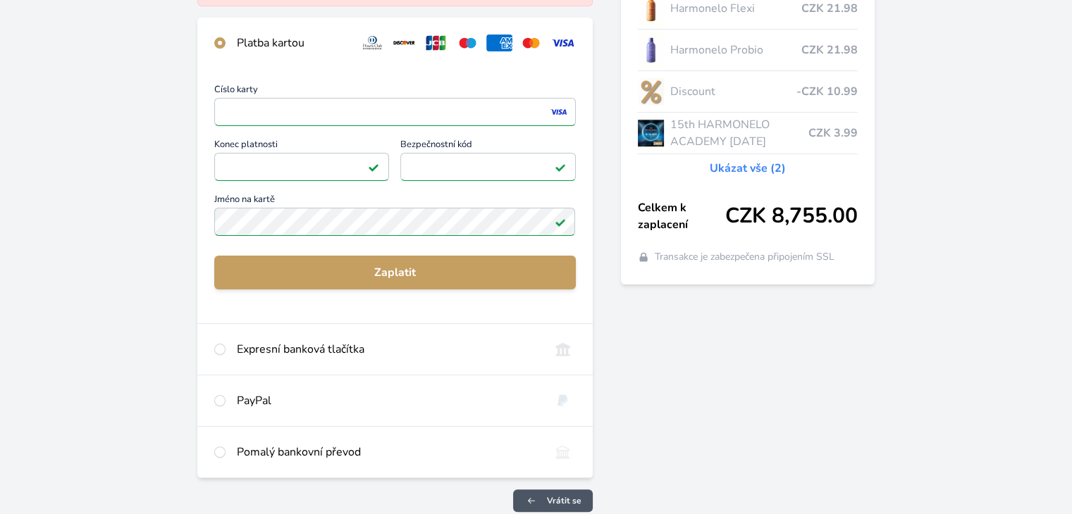
click at [574, 498] on span "Vrátit se" at bounding box center [564, 500] width 35 height 11
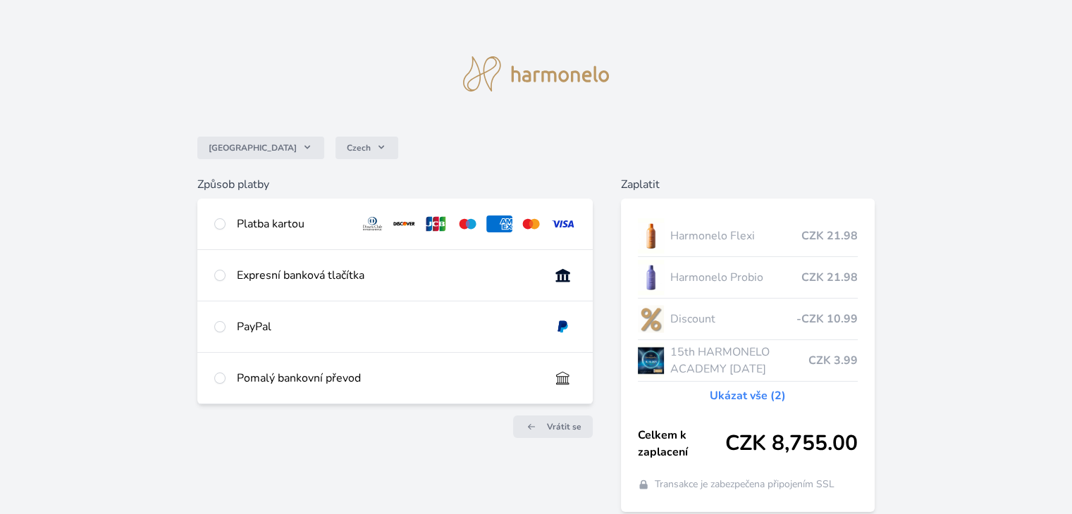
click at [282, 229] on div "Platba kartou" at bounding box center [292, 224] width 111 height 17
radio input "true"
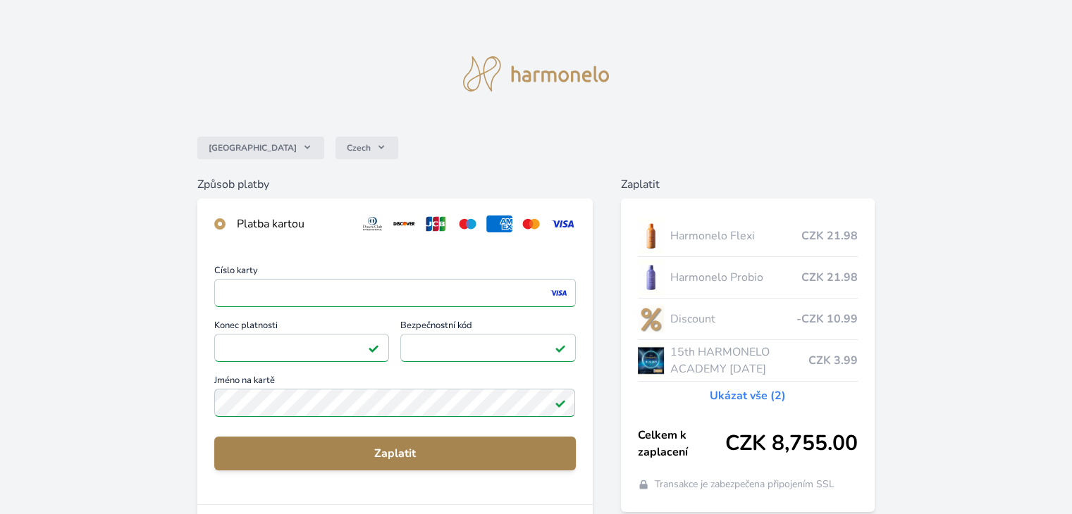
click at [412, 462] on button "Zaplatit" at bounding box center [394, 454] width 361 height 34
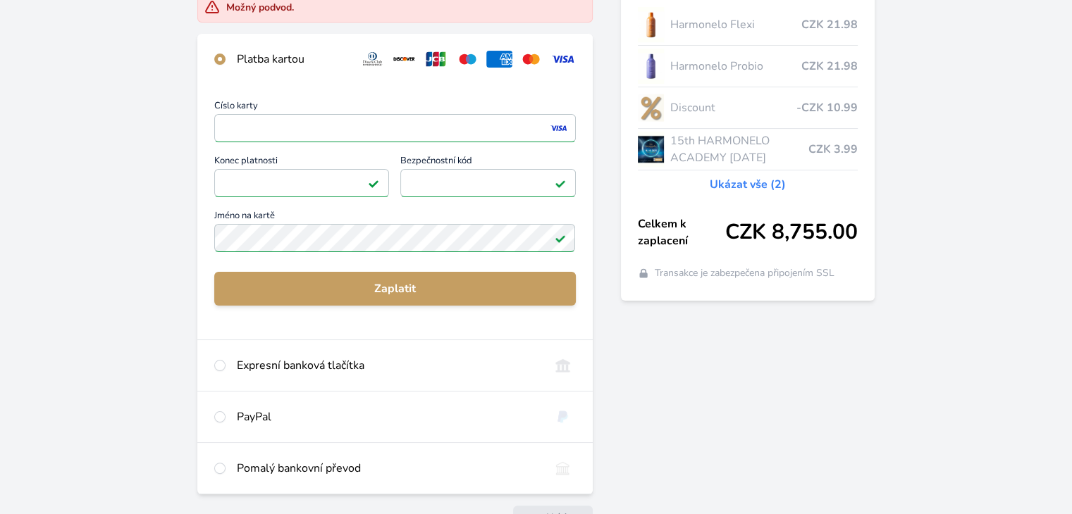
scroll to position [282, 0]
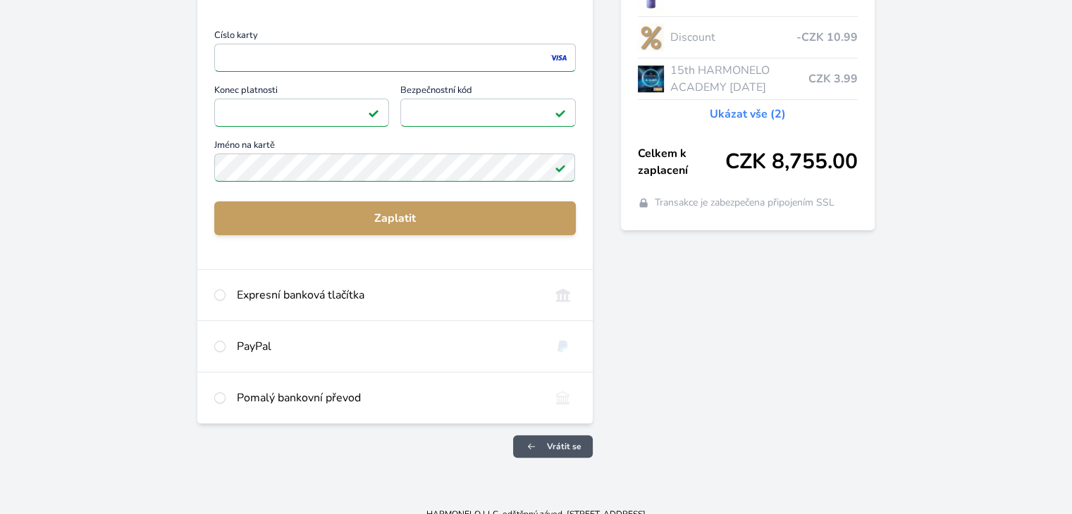
click at [569, 450] on span "Vrátit se" at bounding box center [564, 446] width 35 height 11
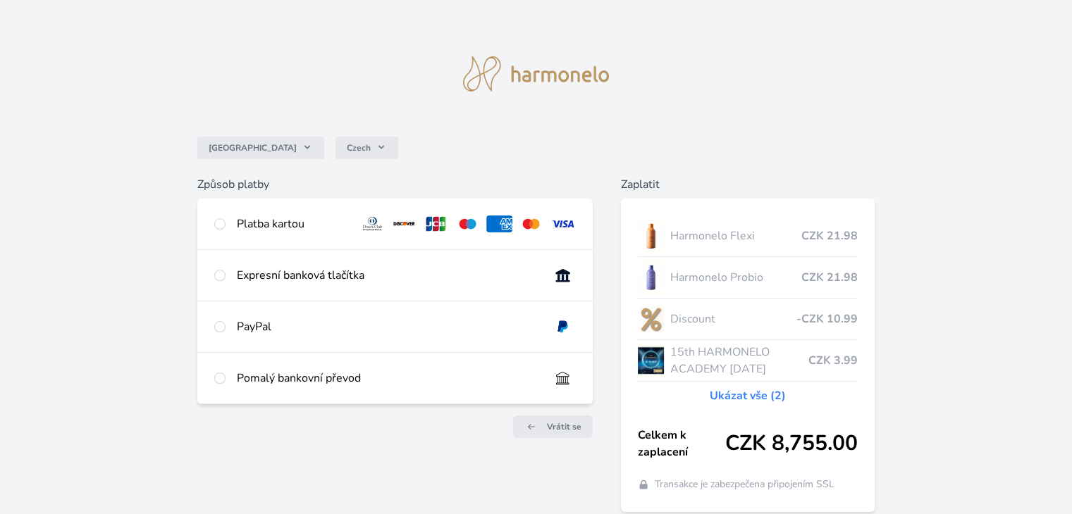
click at [259, 216] on div "Platba kartou" at bounding box center [292, 224] width 111 height 17
radio input "true"
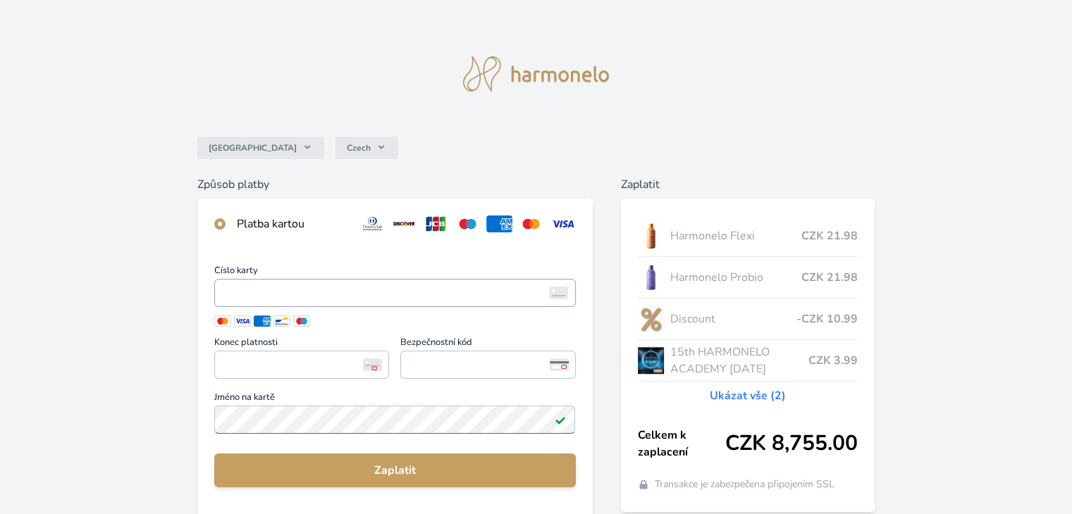
click at [266, 282] on span "<p>Your browser does not support iframes.</p>" at bounding box center [394, 293] width 361 height 28
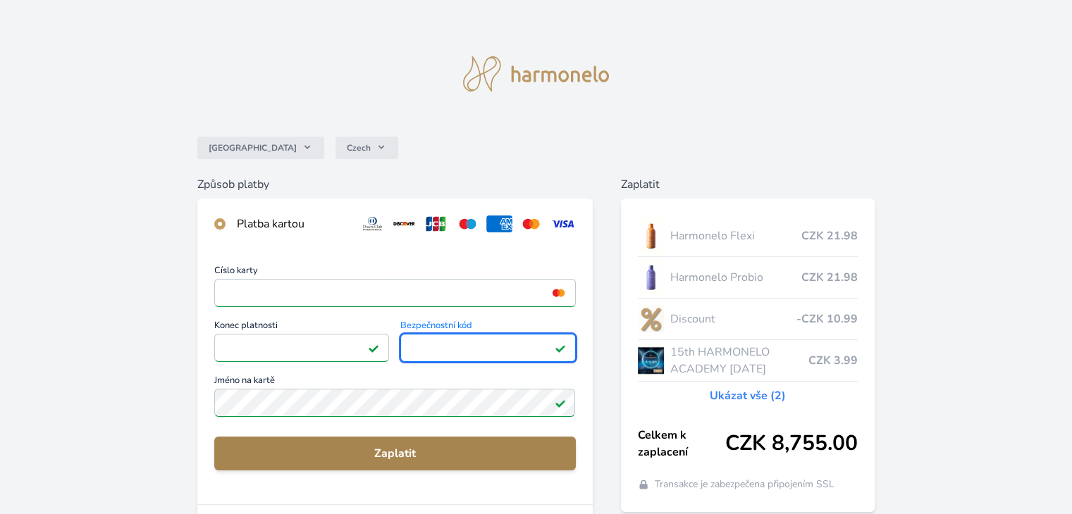
click at [383, 457] on span "Zaplatit" at bounding box center [395, 453] width 338 height 17
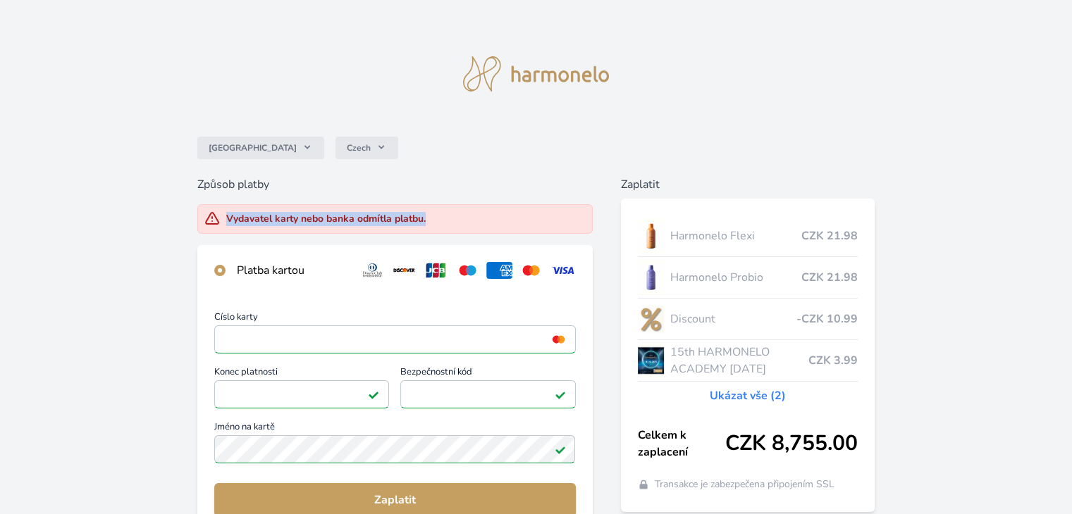
drag, startPoint x: 427, startPoint y: 221, endPoint x: 223, endPoint y: 204, distance: 205.1
click at [223, 204] on div "Vydavatel karty nebo banka odmítla platbu." at bounding box center [394, 219] width 395 height 30
copy div "Vydavatel karty nebo banka odmítla platbu."
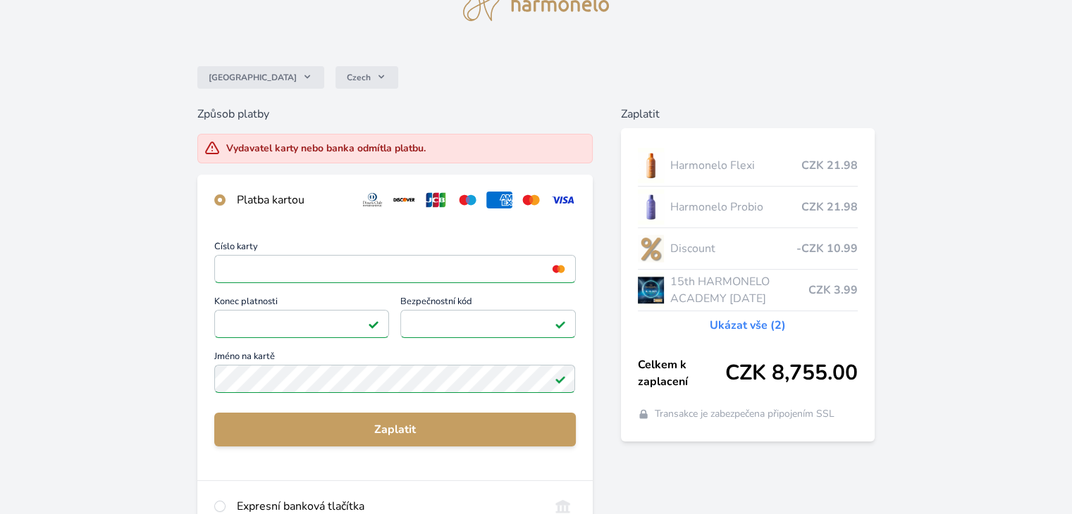
click at [161, 295] on div "Česko Czech Způsob platby Vydavatel karty nebo banka odmítla platbu. Platba kar…" at bounding box center [536, 319] width 1072 height 779
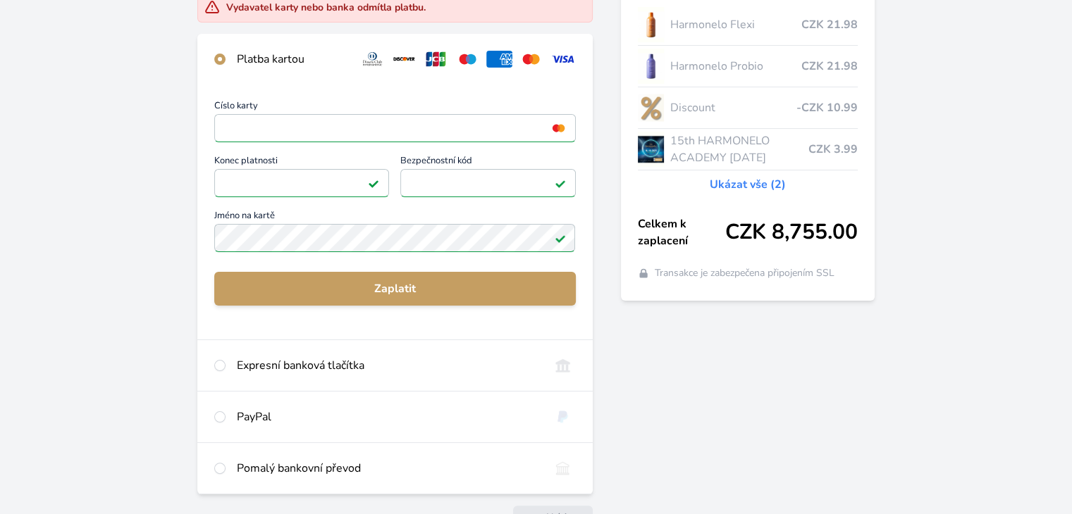
scroll to position [0, 0]
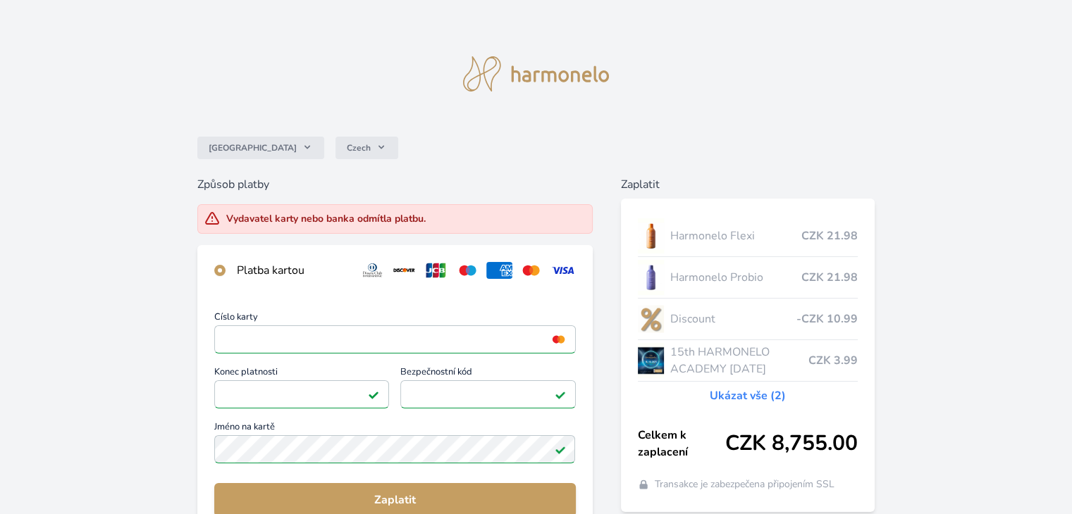
click at [305, 347] on div "Číslo karty <p>Your browser does not support iframes.</p> Konec platnosti <p>Yo…" at bounding box center [394, 390] width 361 height 154
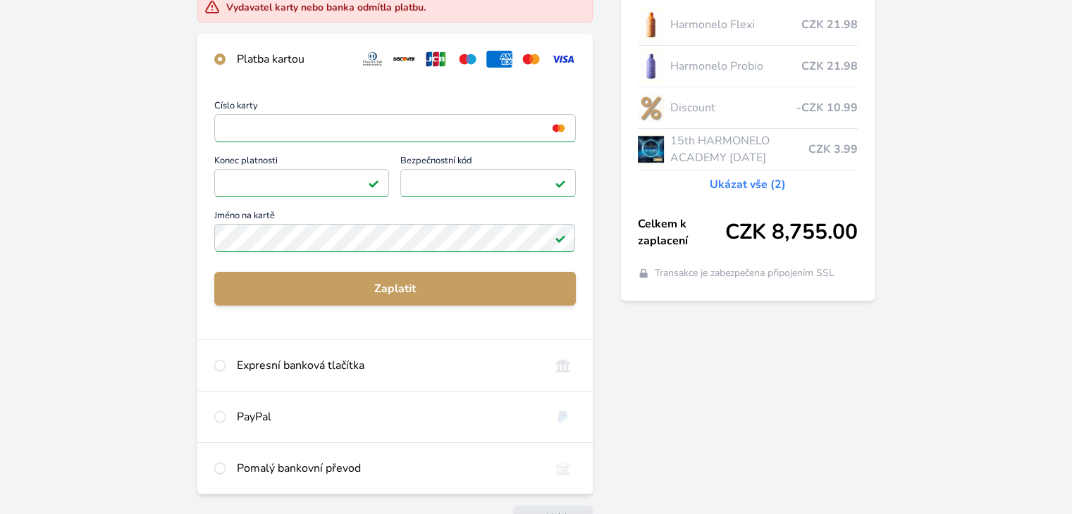
scroll to position [298, 0]
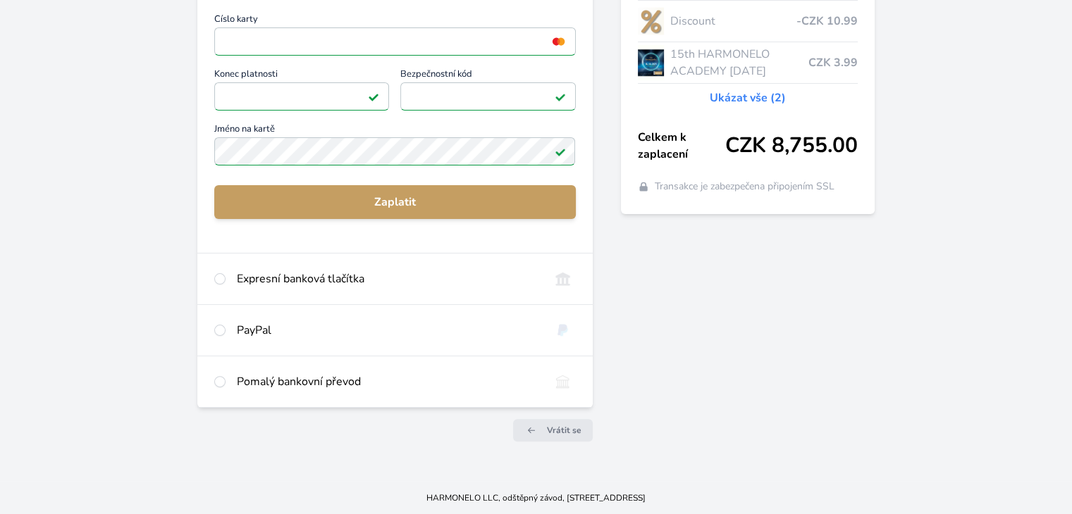
click at [563, 415] on div "Způsob platby Vydavatel karty nebo banka odmítla platbu. Platba kartou Číslo ka…" at bounding box center [394, 165] width 395 height 575
click at [565, 425] on span "Vrátit se" at bounding box center [564, 430] width 35 height 11
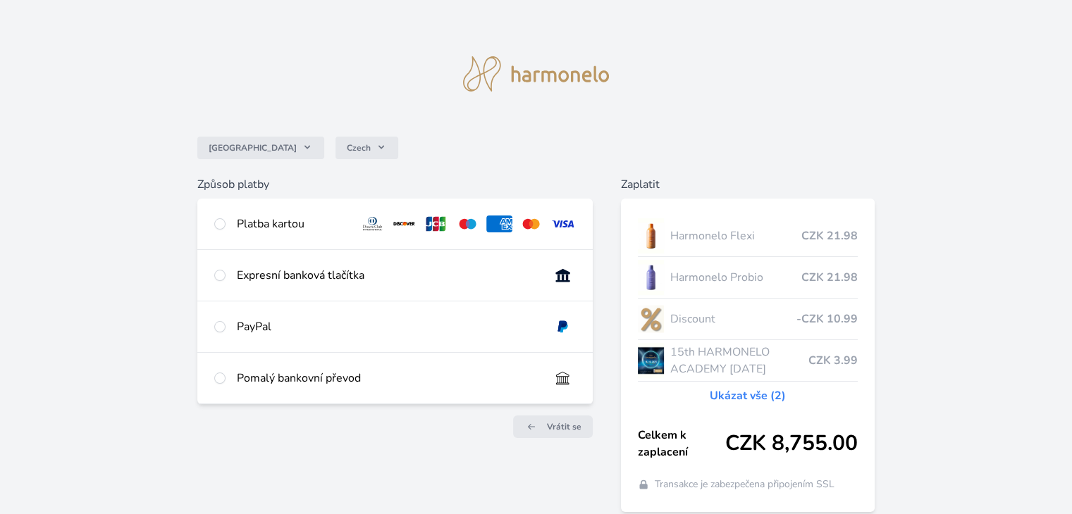
click at [278, 229] on div "Platba kartou" at bounding box center [292, 224] width 111 height 17
radio input "true"
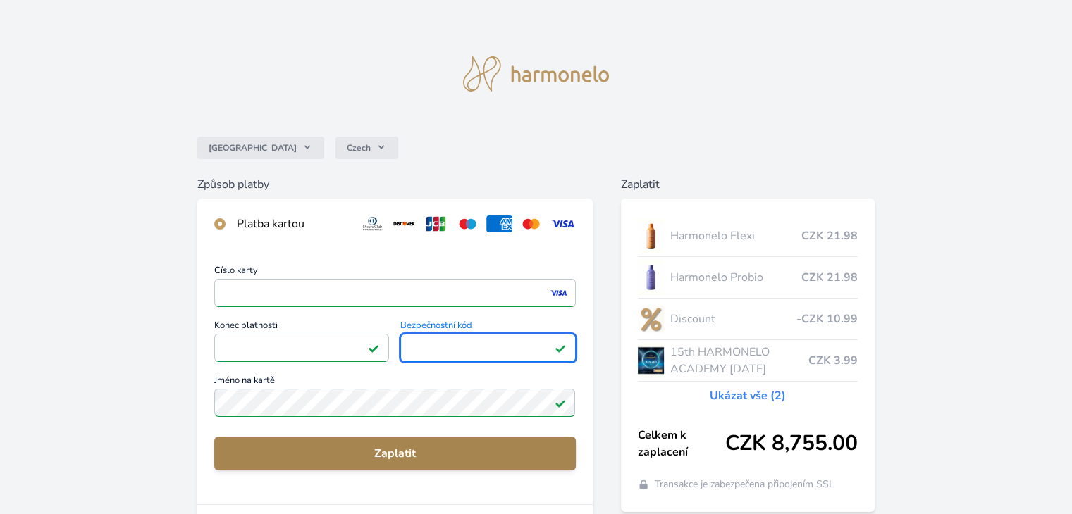
click at [344, 450] on span "Zaplatit" at bounding box center [395, 453] width 338 height 17
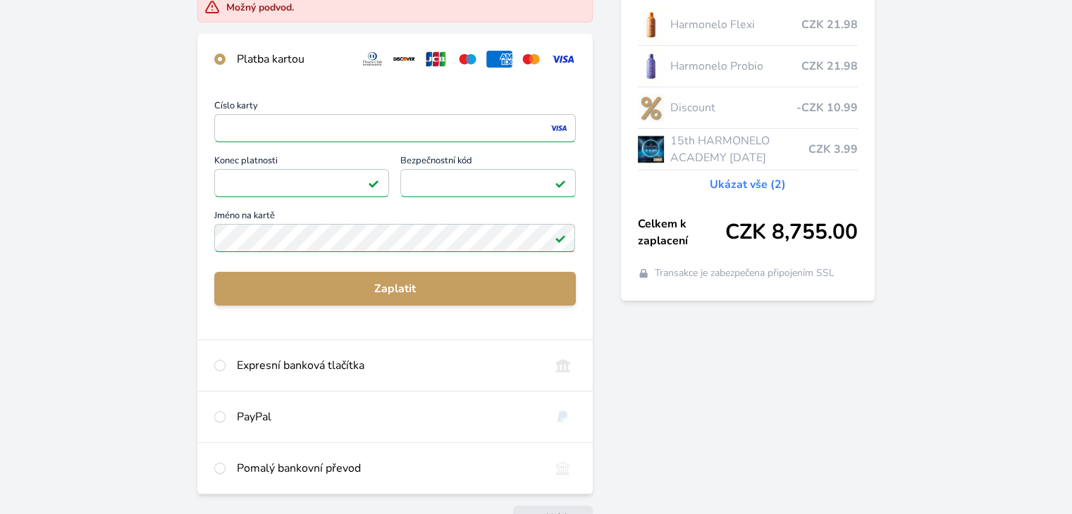
scroll to position [282, 0]
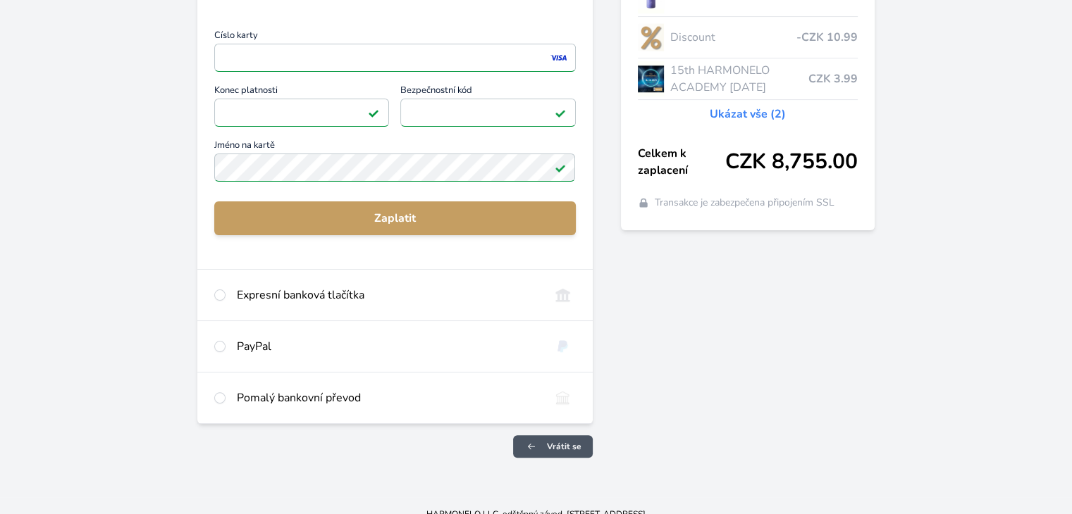
click at [550, 443] on span "Vrátit se" at bounding box center [564, 446] width 35 height 11
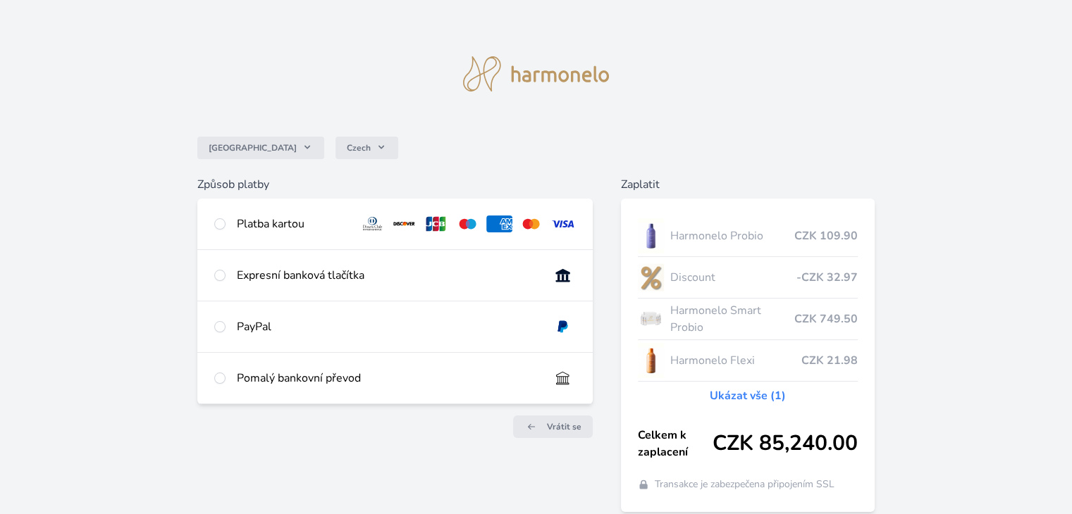
click at [284, 220] on div "Platba kartou" at bounding box center [292, 224] width 111 height 17
radio input "true"
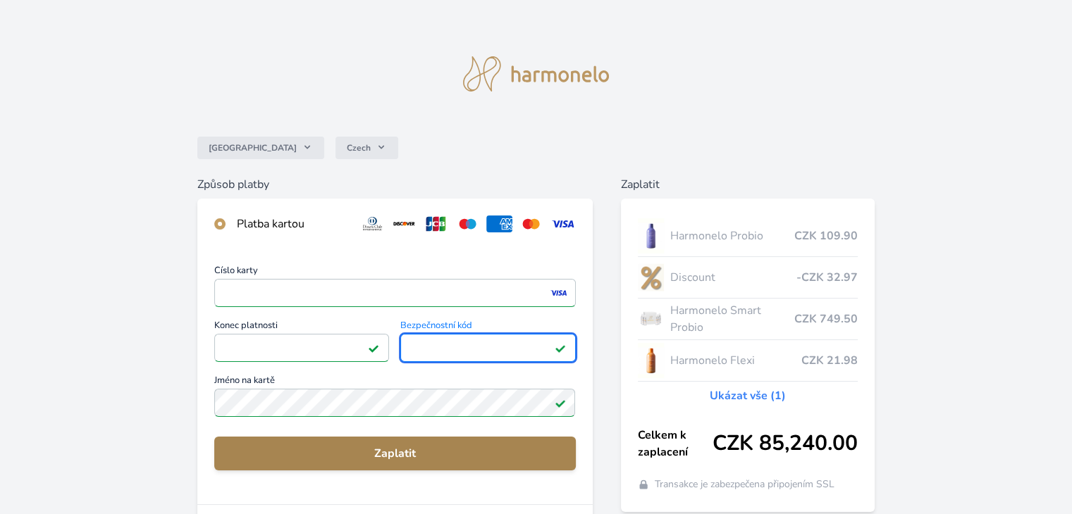
click at [402, 459] on span "Zaplatit" at bounding box center [395, 453] width 338 height 17
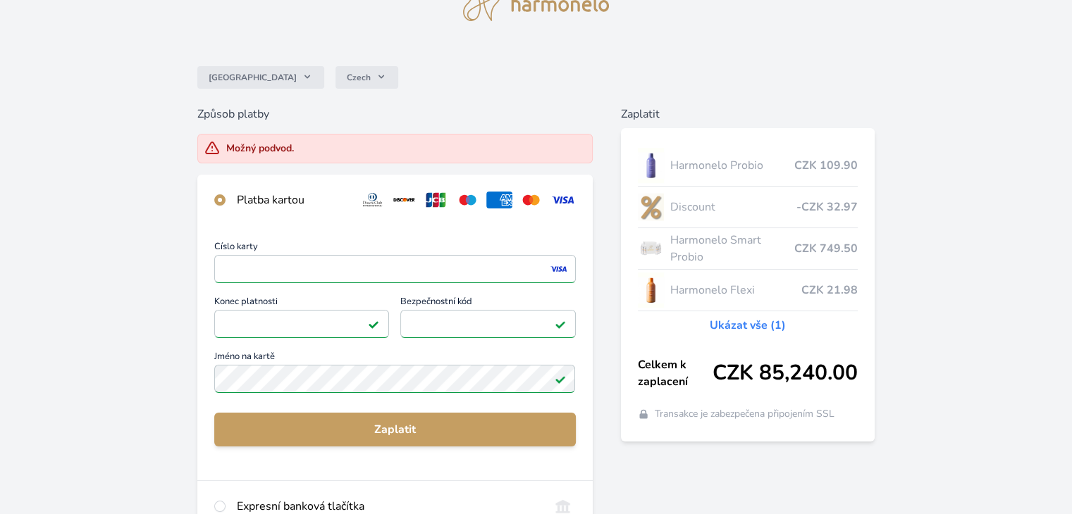
scroll to position [298, 0]
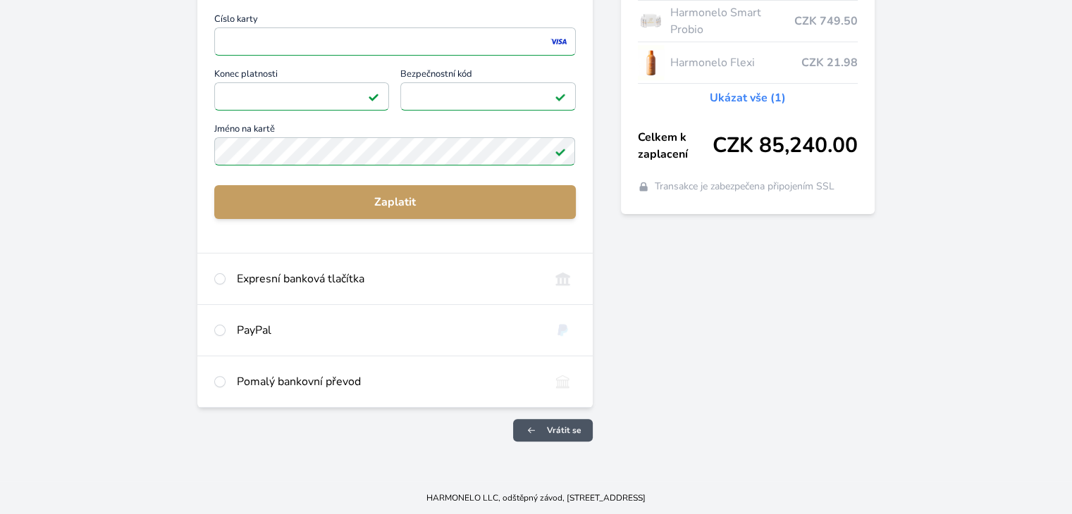
click at [541, 429] on link "Vrátit se" at bounding box center [553, 430] width 80 height 23
